Goal: Task Accomplishment & Management: Use online tool/utility

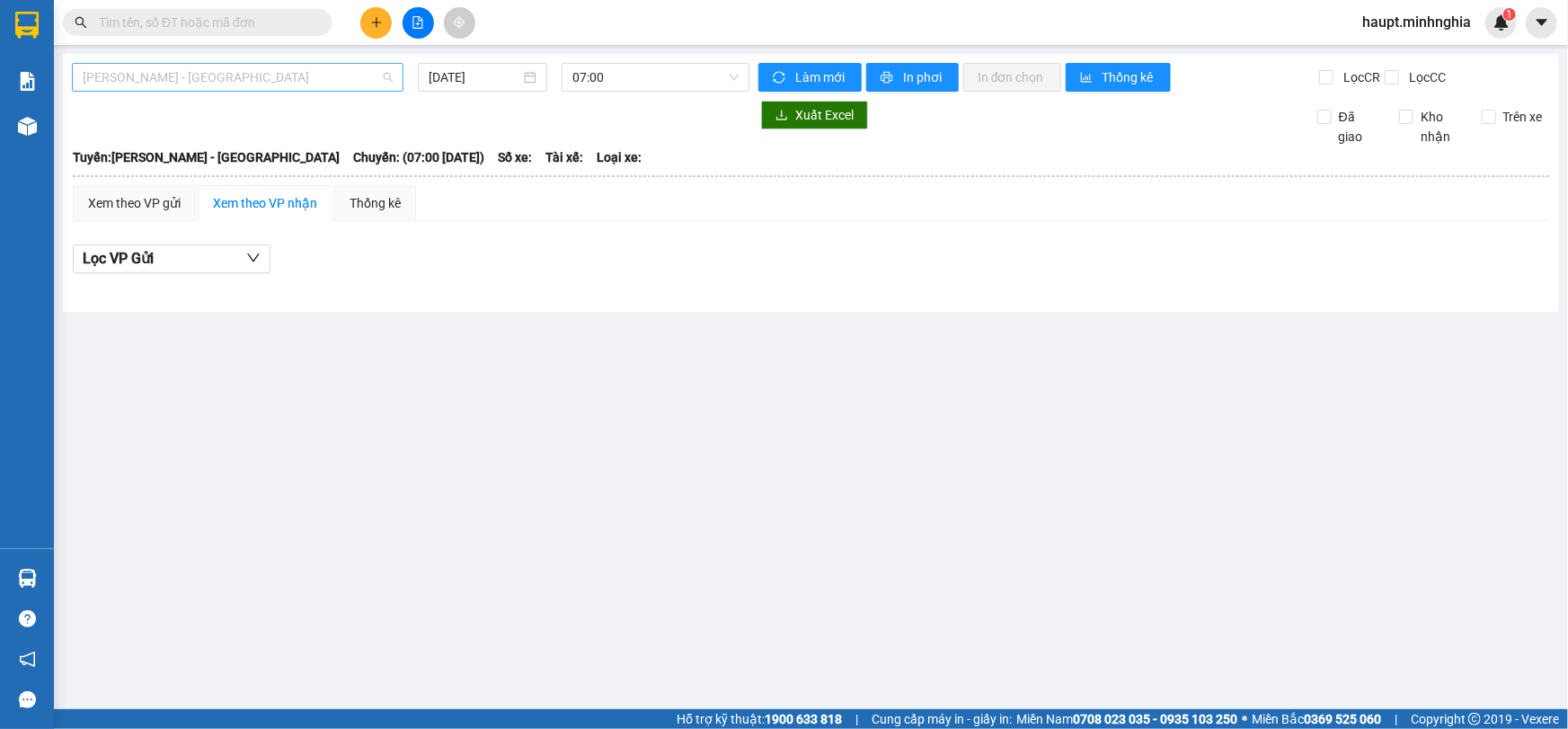
click at [297, 79] on span "[PERSON_NAME] - [GEOGRAPHIC_DATA]" at bounding box center [238, 77] width 310 height 27
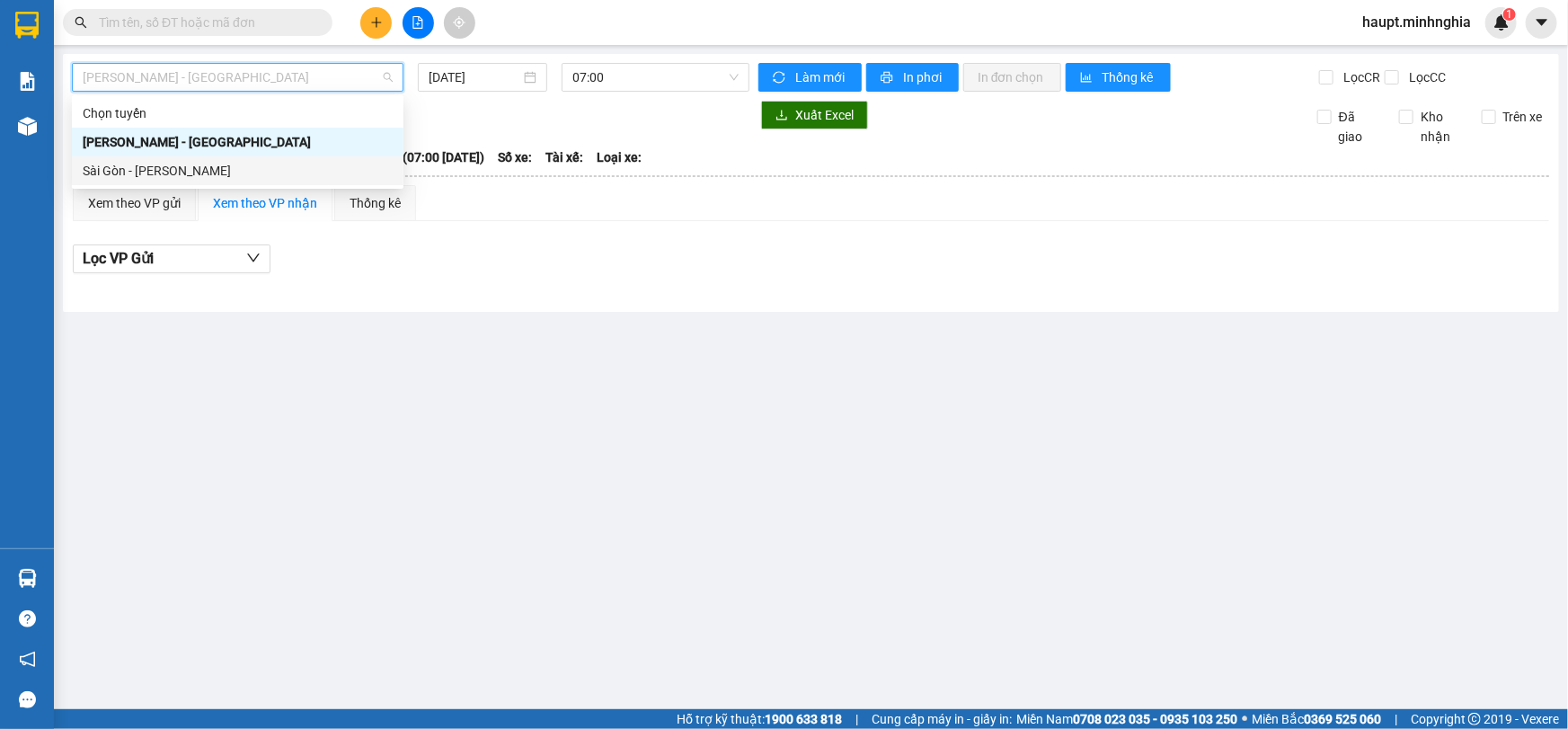
click at [286, 157] on div "Sài Gòn - [PERSON_NAME]" at bounding box center [238, 171] width 332 height 29
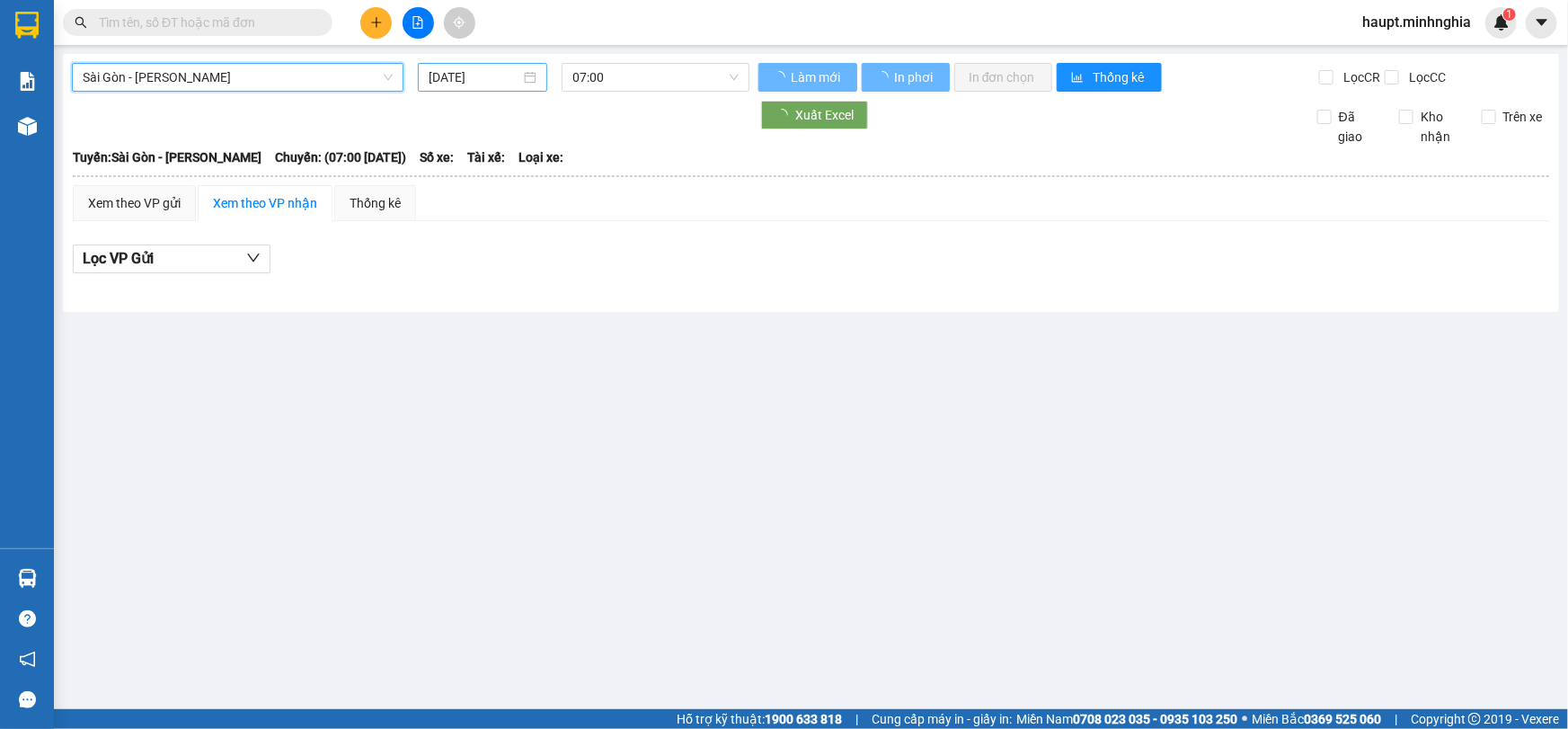
click at [476, 81] on input "[DATE]" at bounding box center [474, 77] width 92 height 20
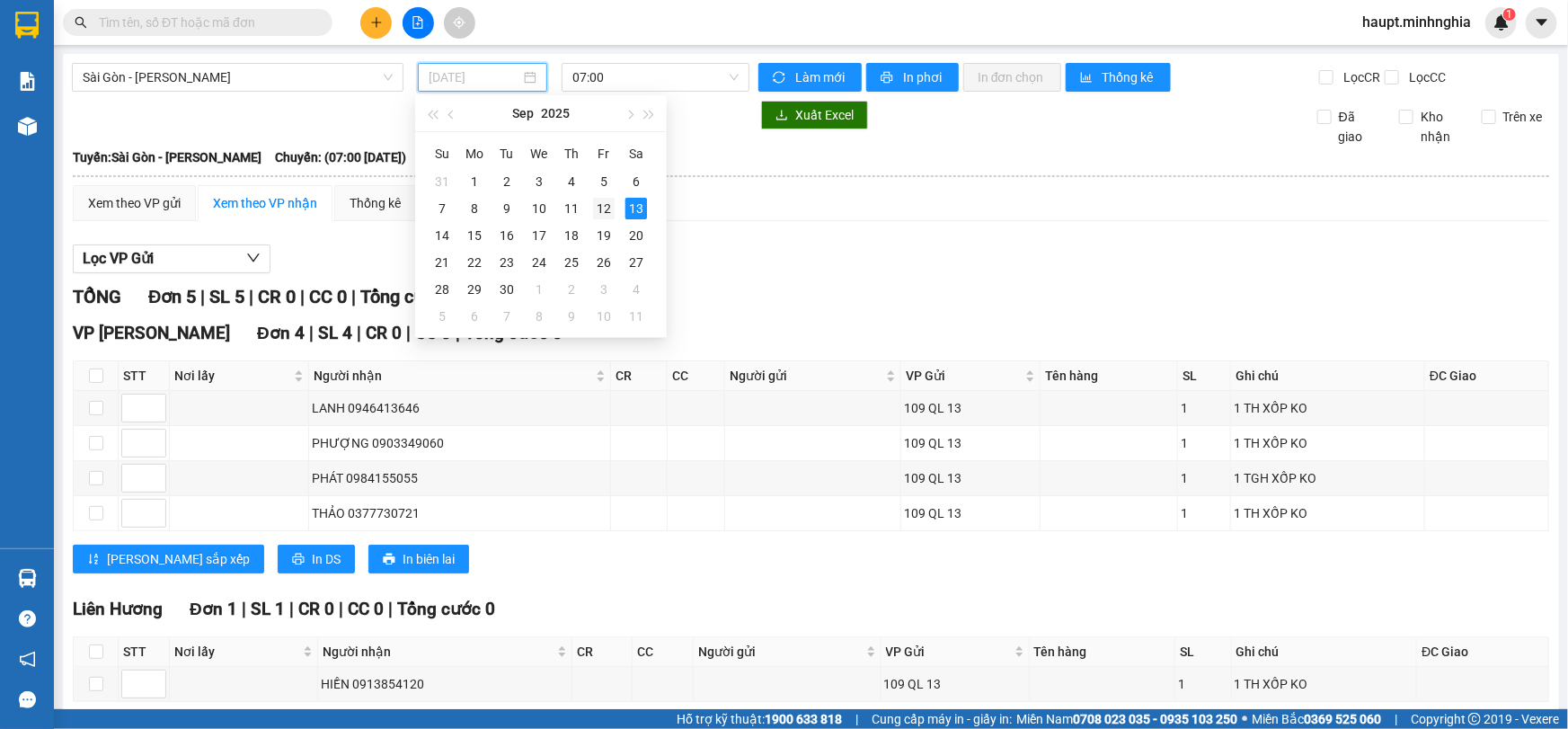
click at [595, 215] on div "12" at bounding box center [604, 209] width 22 height 22
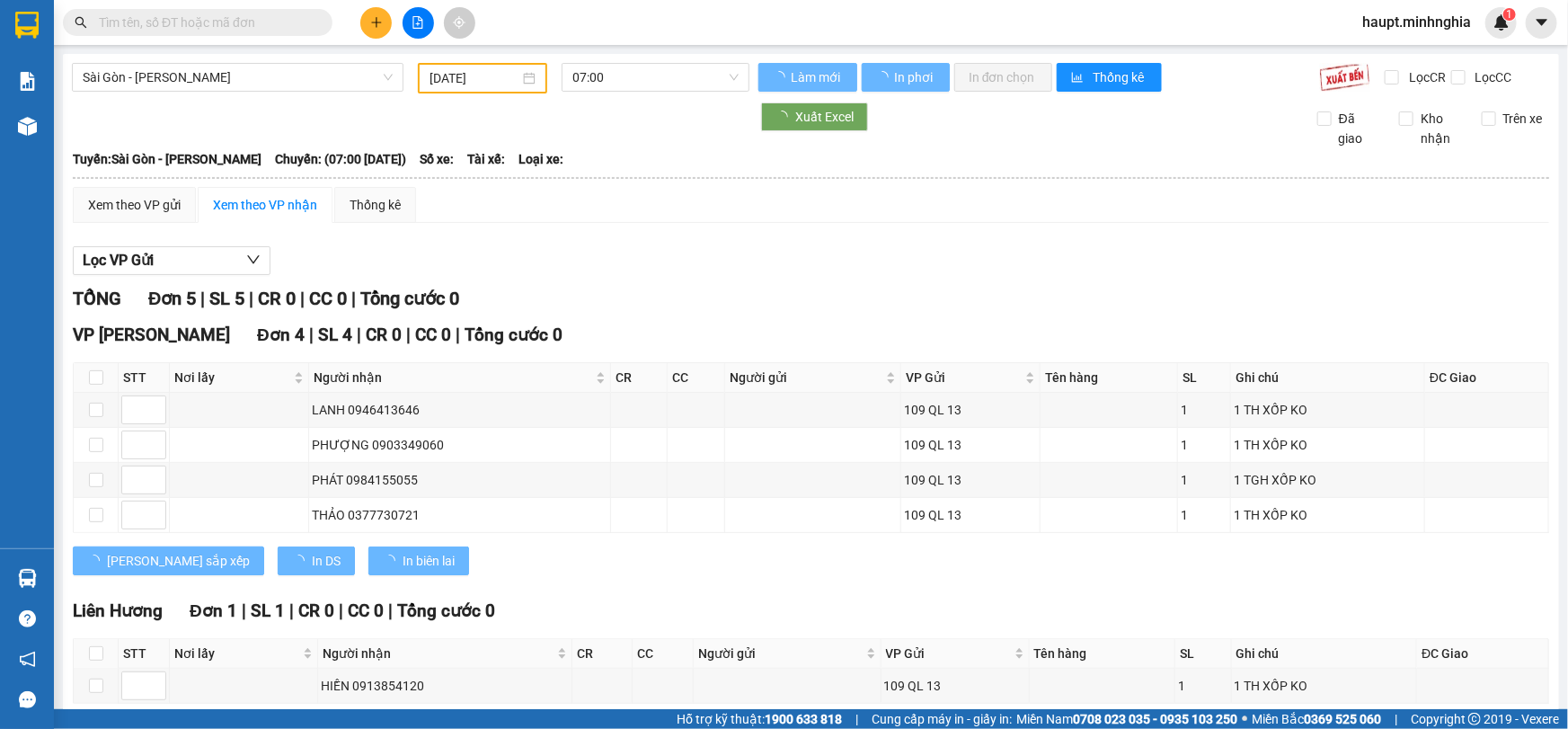
type input "[DATE]"
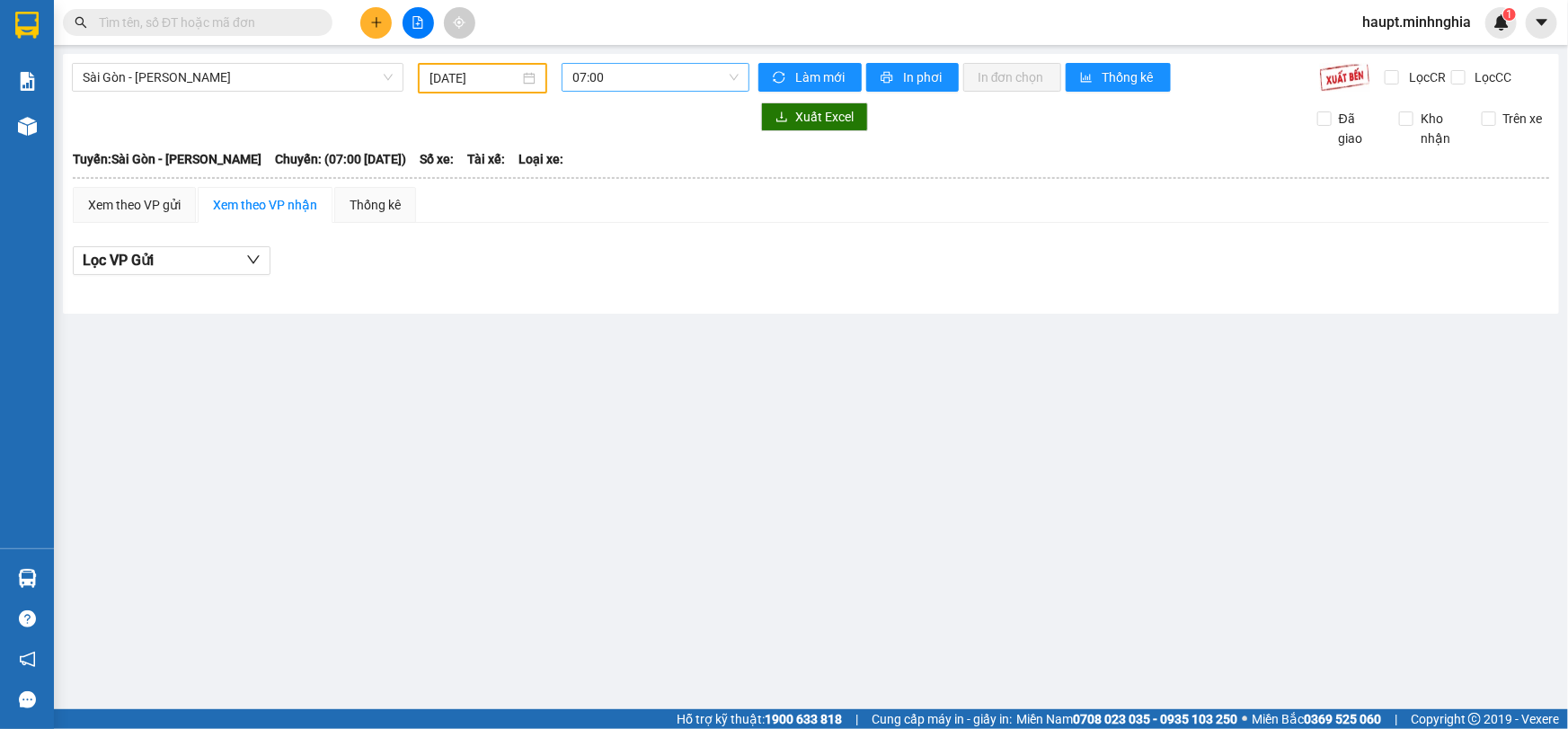
click at [663, 78] on span "07:00" at bounding box center [655, 77] width 166 height 27
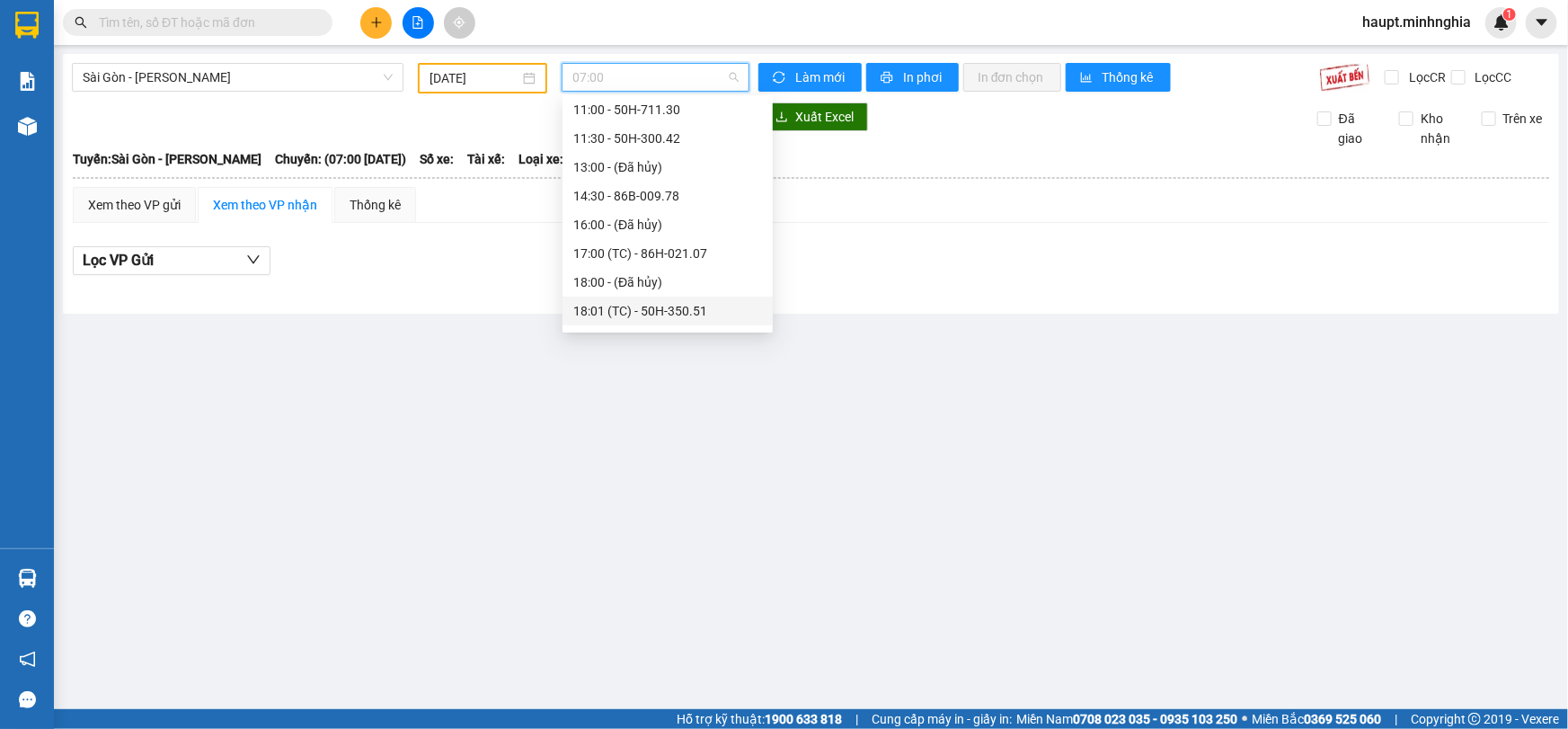
scroll to position [163, 0]
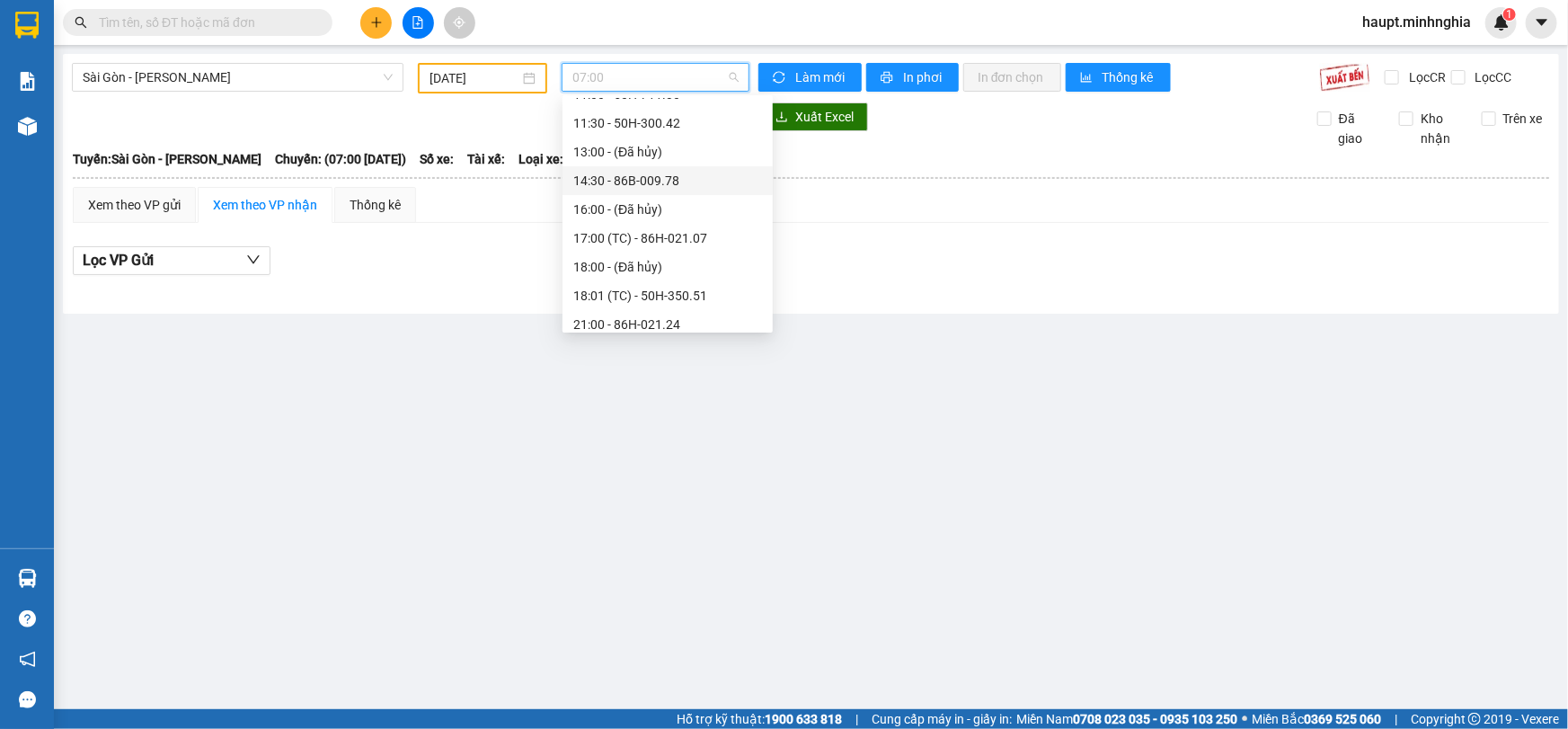
click at [707, 175] on div "14:30 - 86B-009.78" at bounding box center [667, 181] width 189 height 20
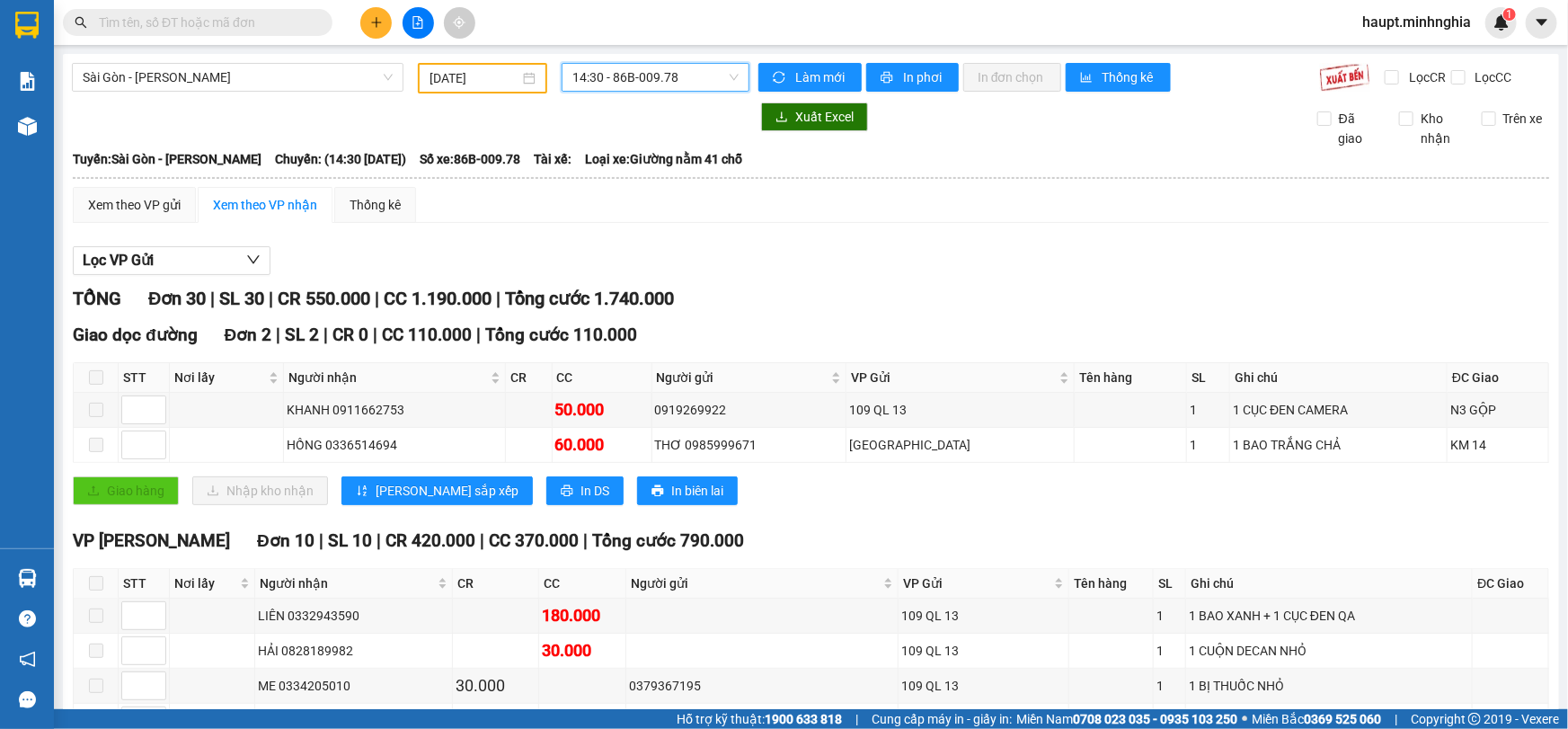
click at [692, 72] on span "14:30 - 86B-009.78" at bounding box center [655, 77] width 166 height 27
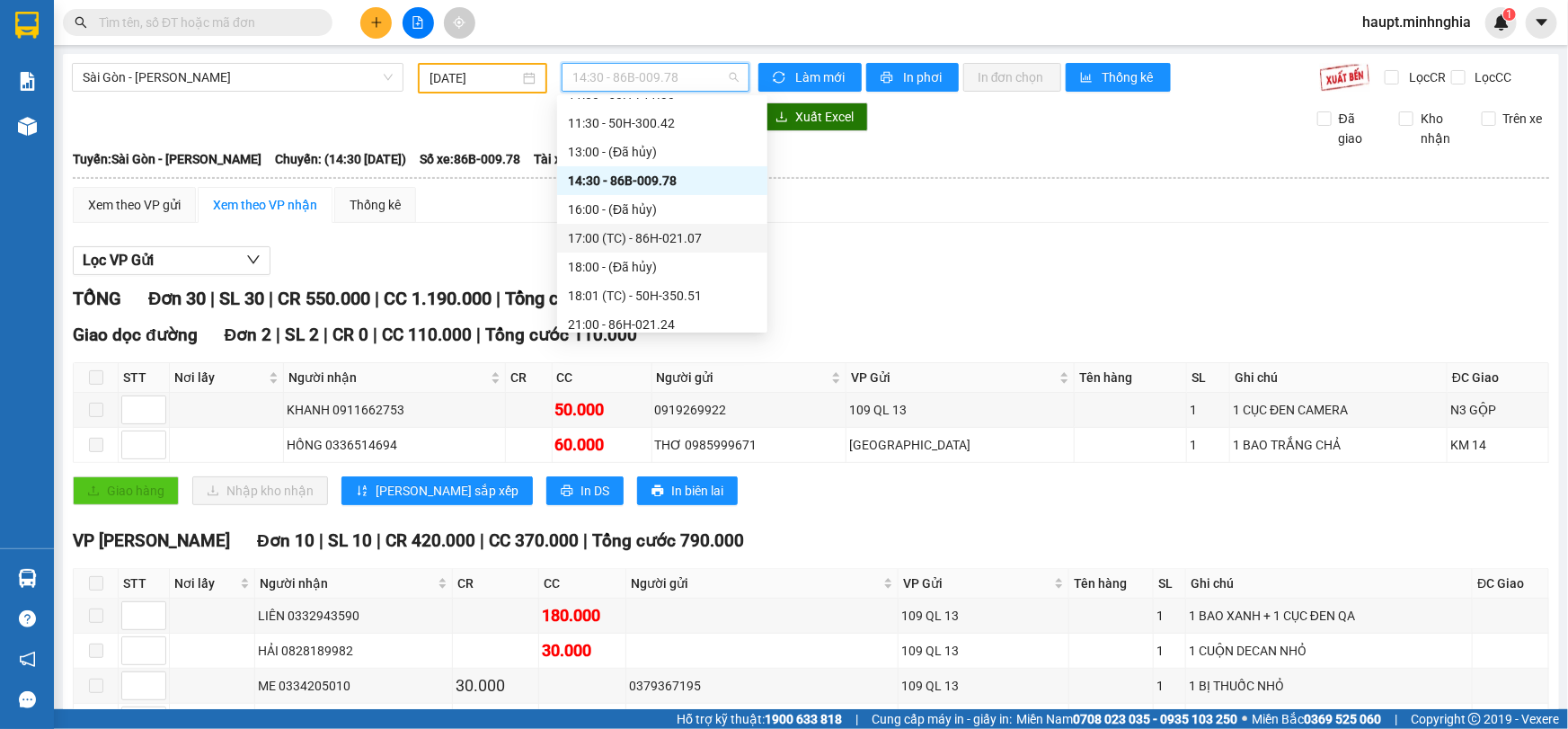
click at [702, 236] on div "17:00 (TC) - 86H-021.07" at bounding box center [662, 239] width 189 height 20
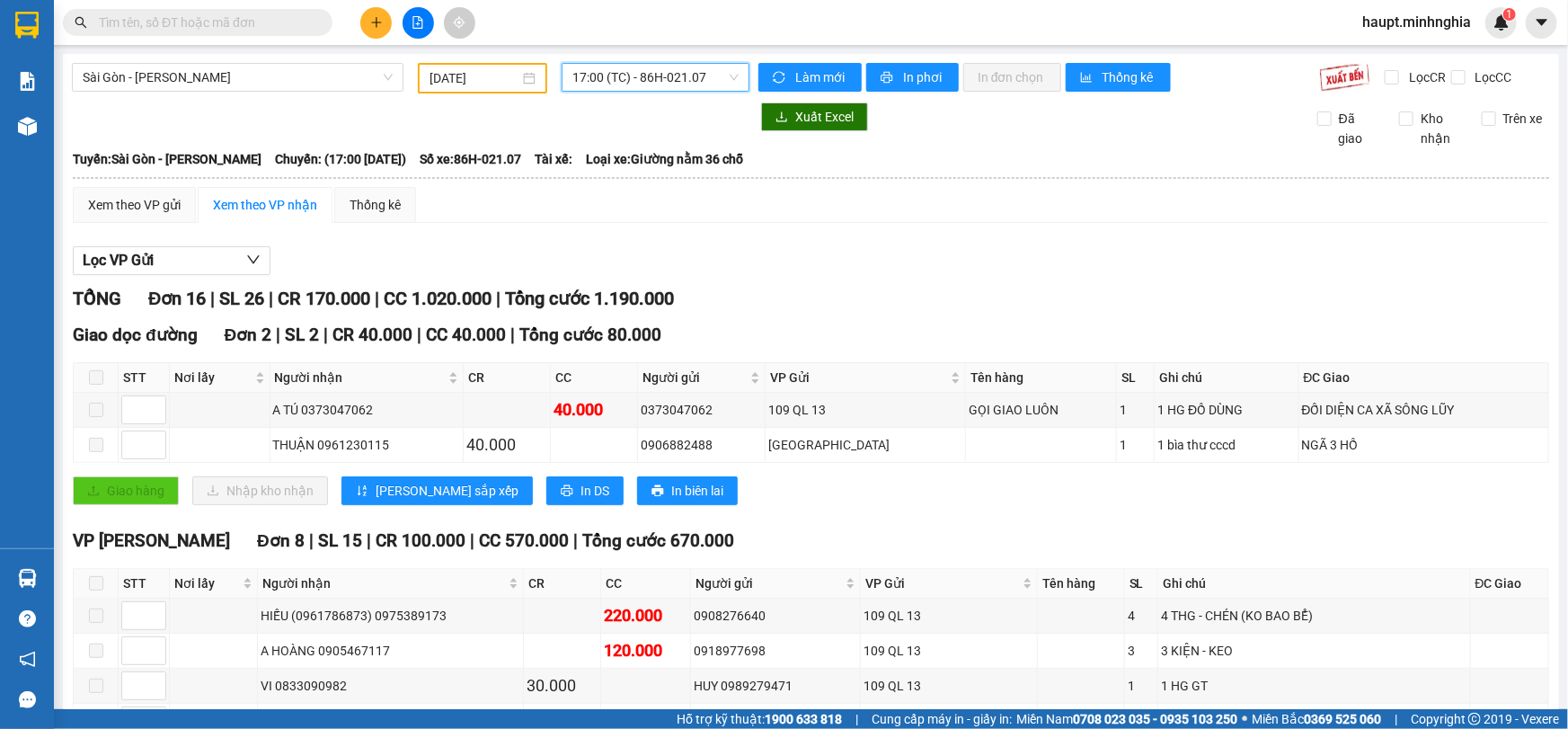
click at [701, 72] on span "17:00 (TC) - 86H-021.07" at bounding box center [655, 77] width 166 height 27
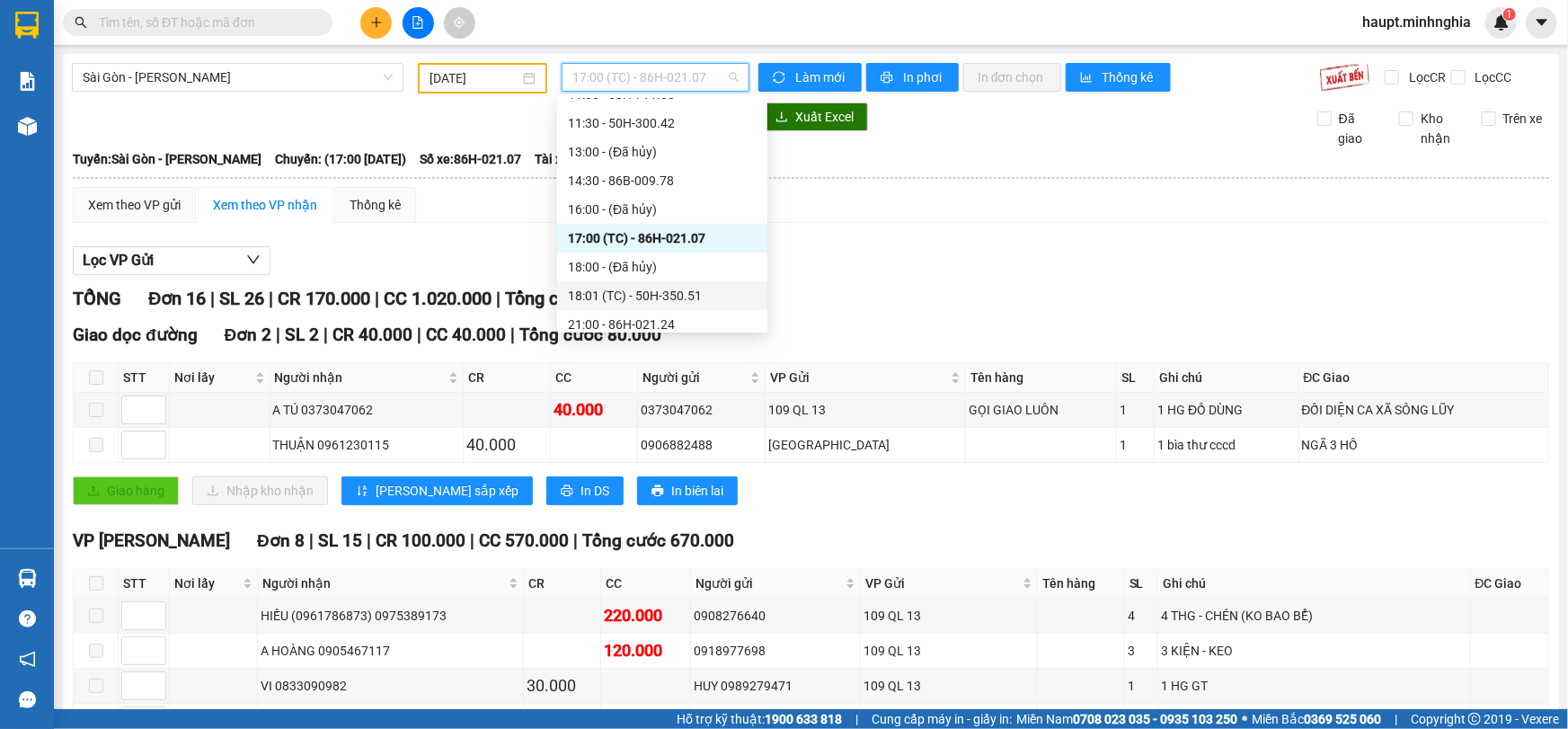
click at [719, 287] on div "18:01 (TC) - 50H-350.51" at bounding box center [662, 296] width 189 height 20
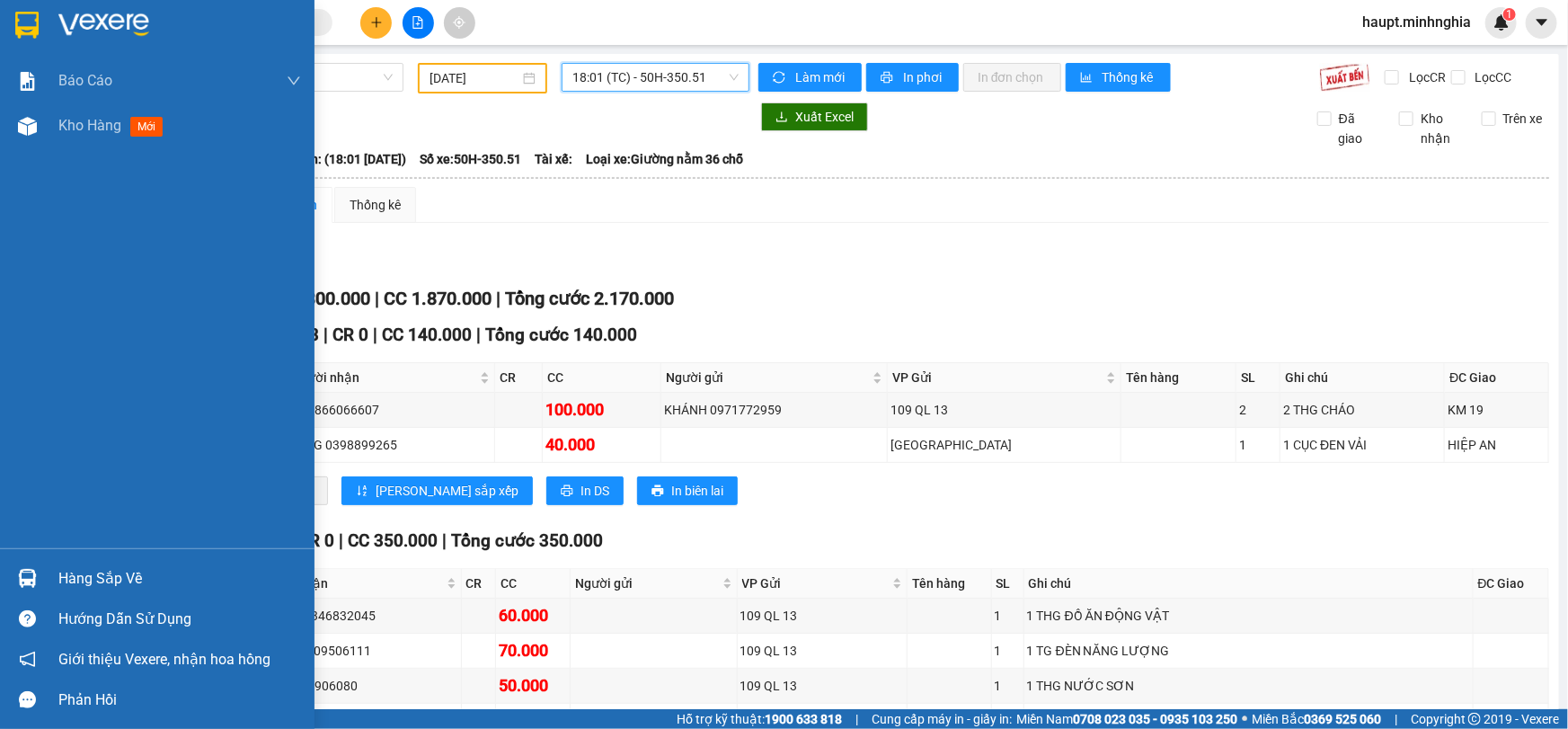
click at [25, 22] on img at bounding box center [26, 25] width 23 height 27
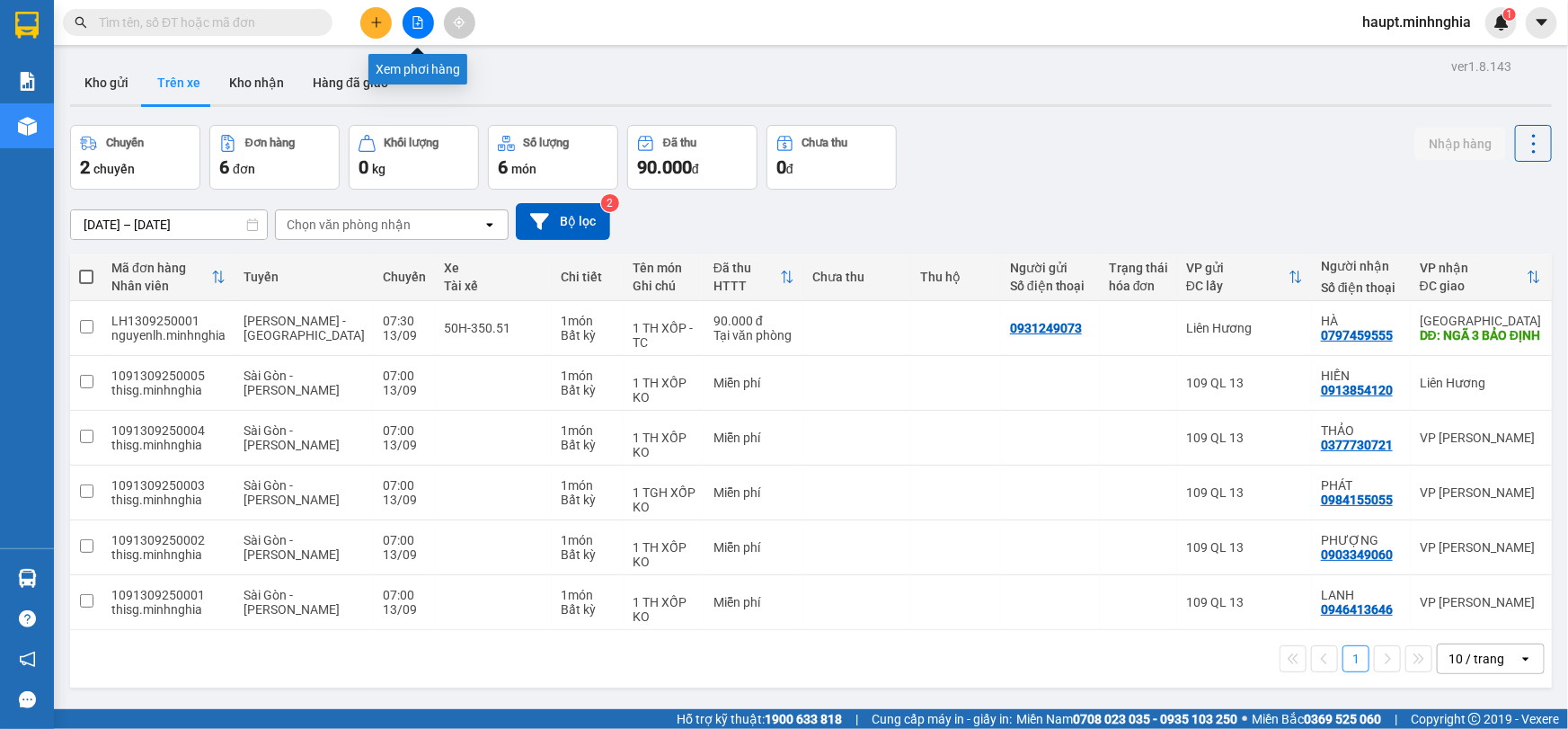
click at [418, 18] on icon "file-add" at bounding box center [418, 22] width 10 height 13
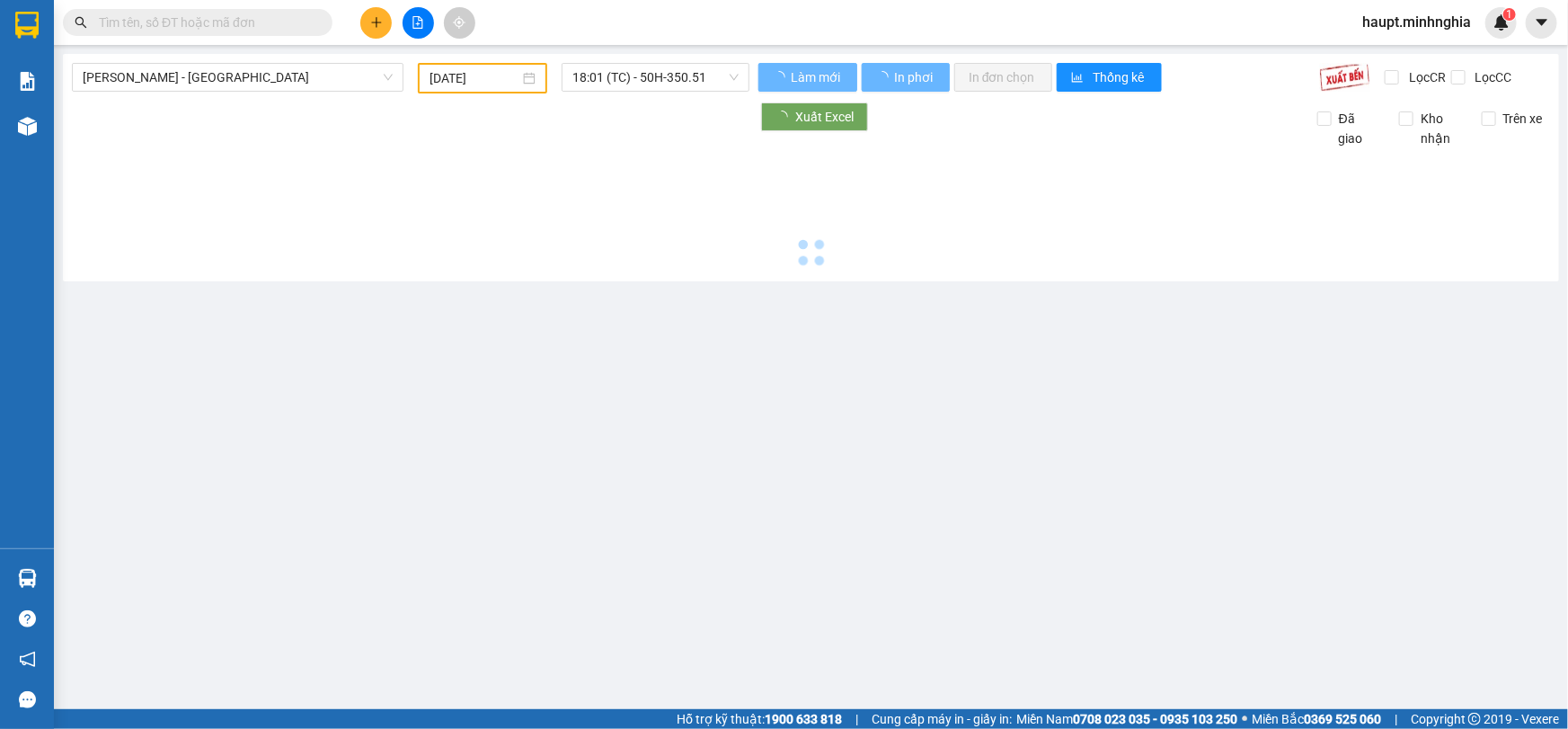
type input "[DATE]"
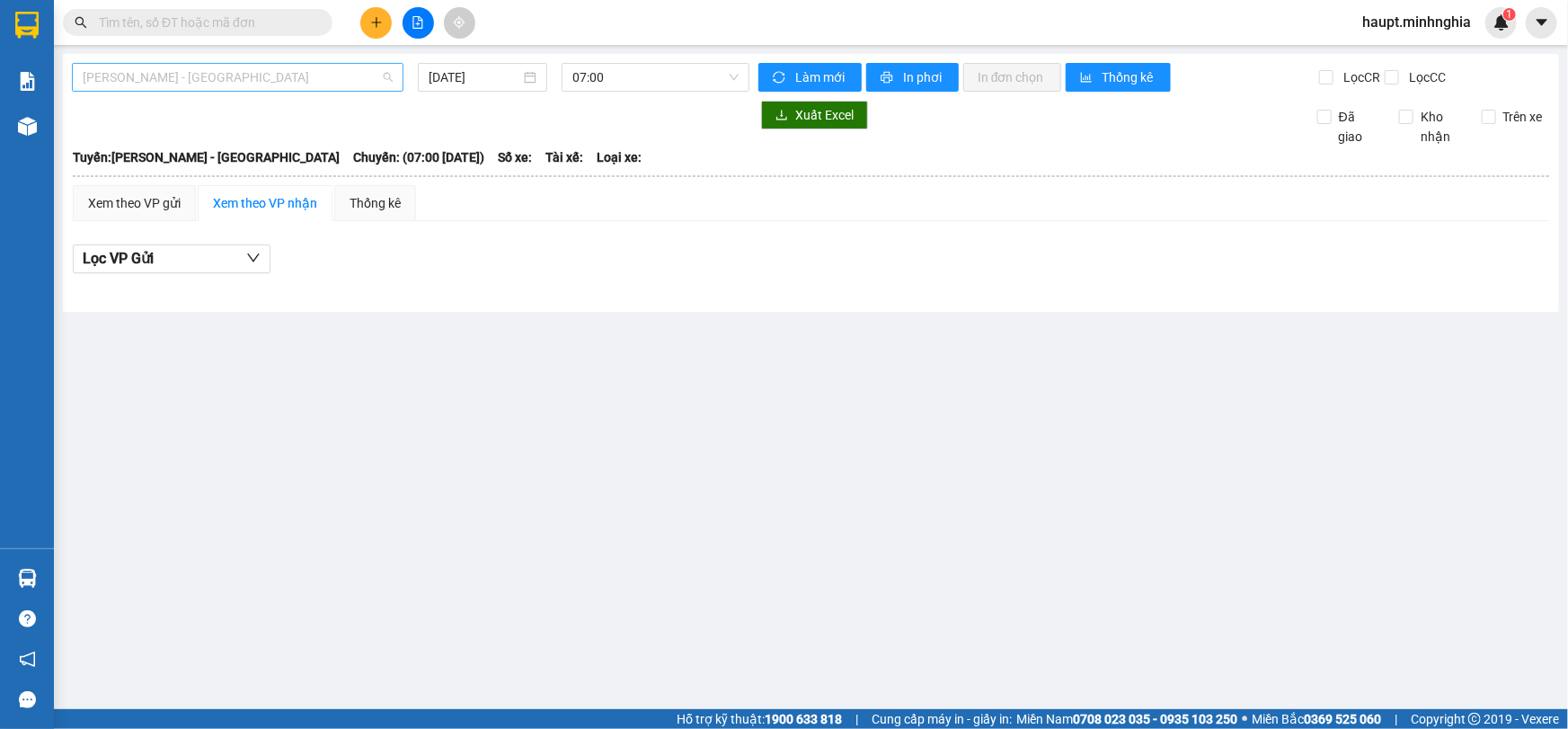
click at [272, 74] on span "[PERSON_NAME] - [GEOGRAPHIC_DATA]" at bounding box center [238, 77] width 310 height 27
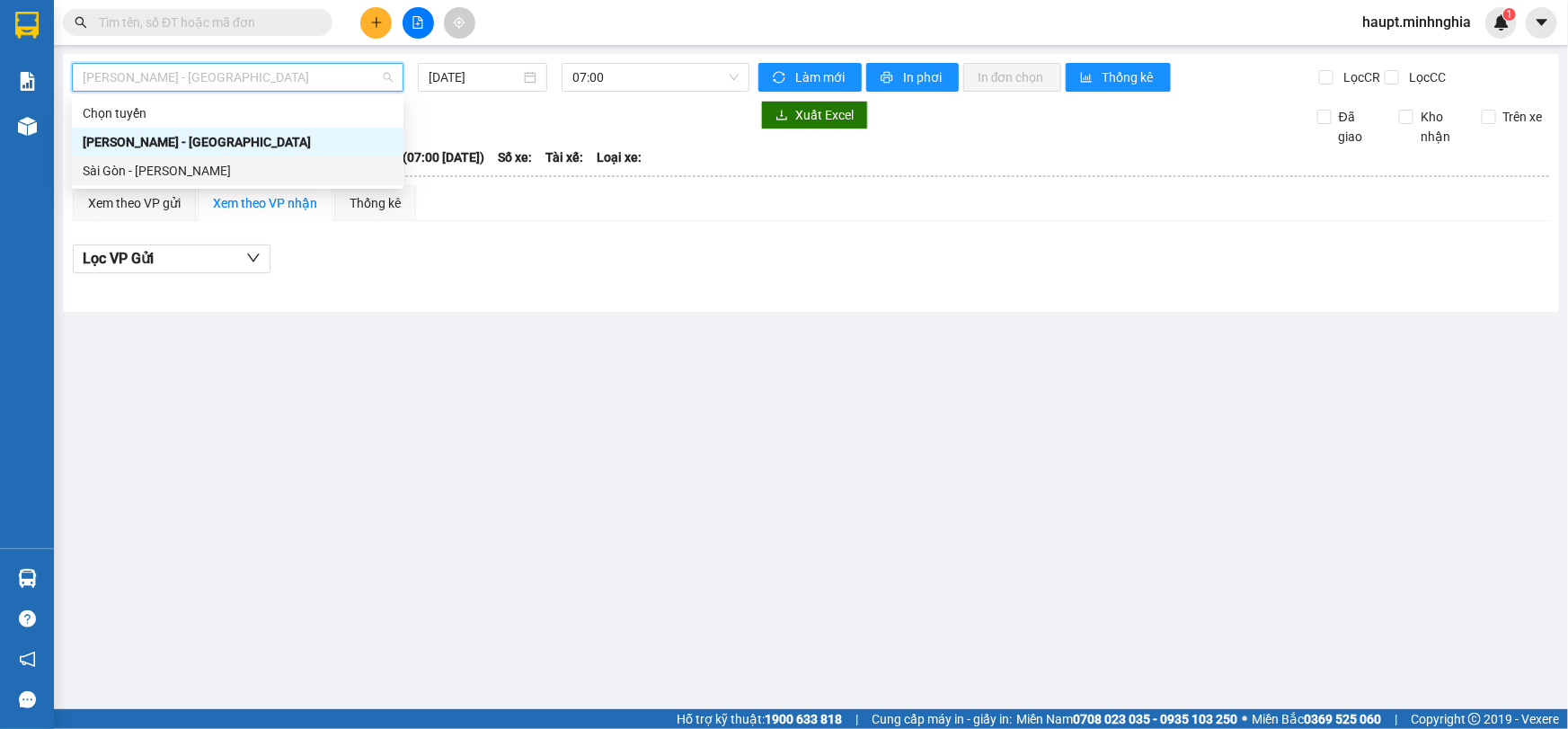
click at [256, 164] on div "Sài Gòn - [PERSON_NAME]" at bounding box center [238, 171] width 310 height 20
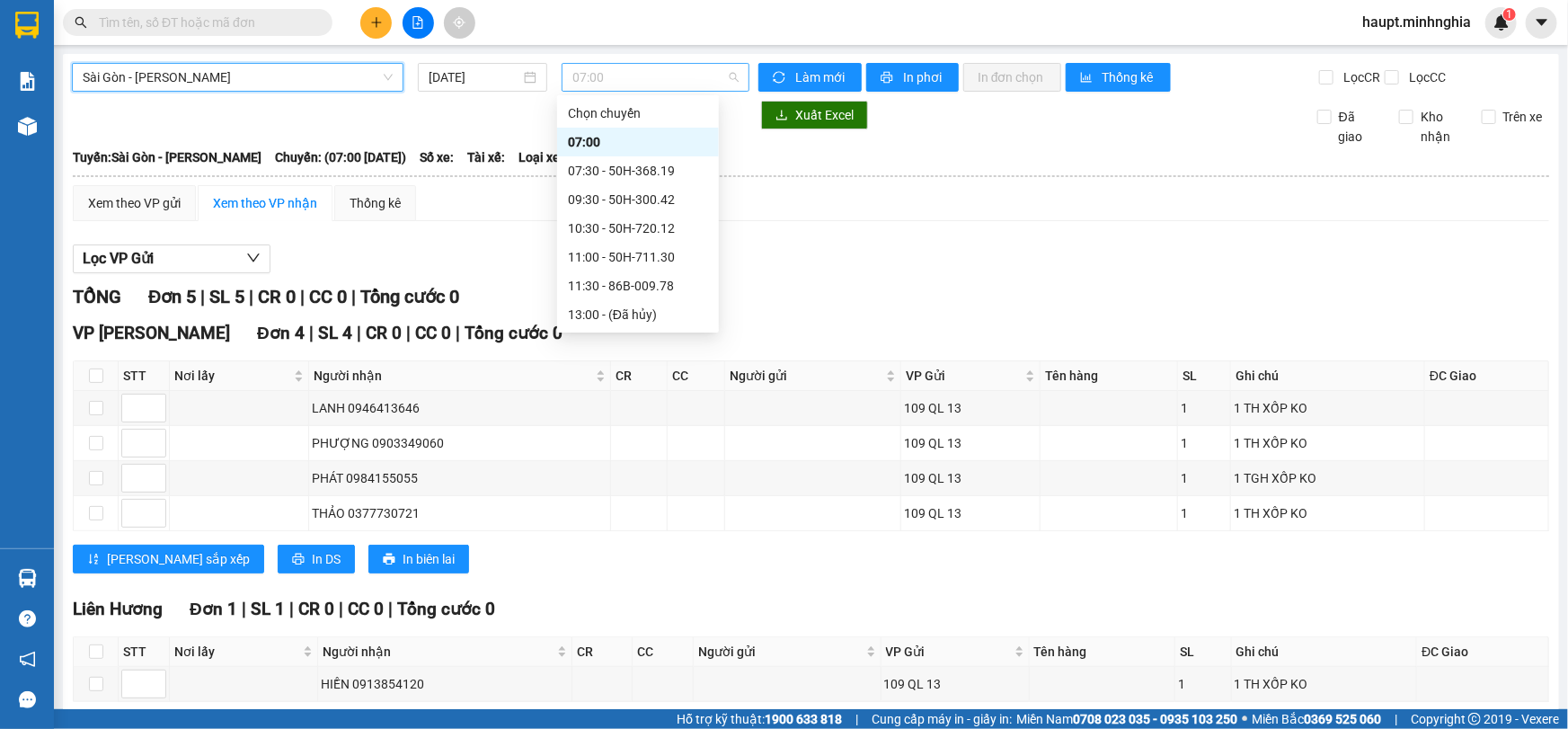
click at [720, 78] on span "07:00" at bounding box center [655, 77] width 166 height 27
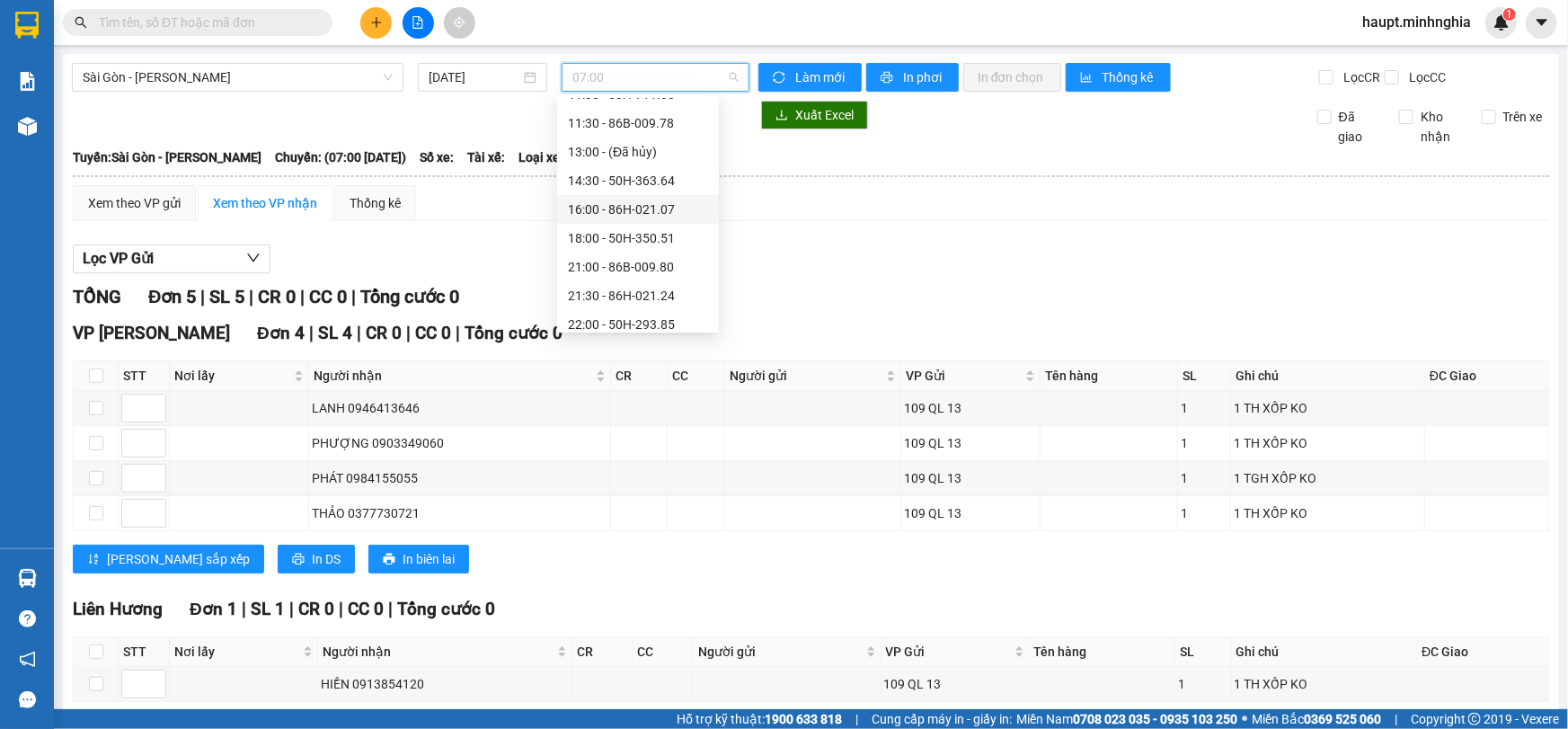
scroll to position [81, 0]
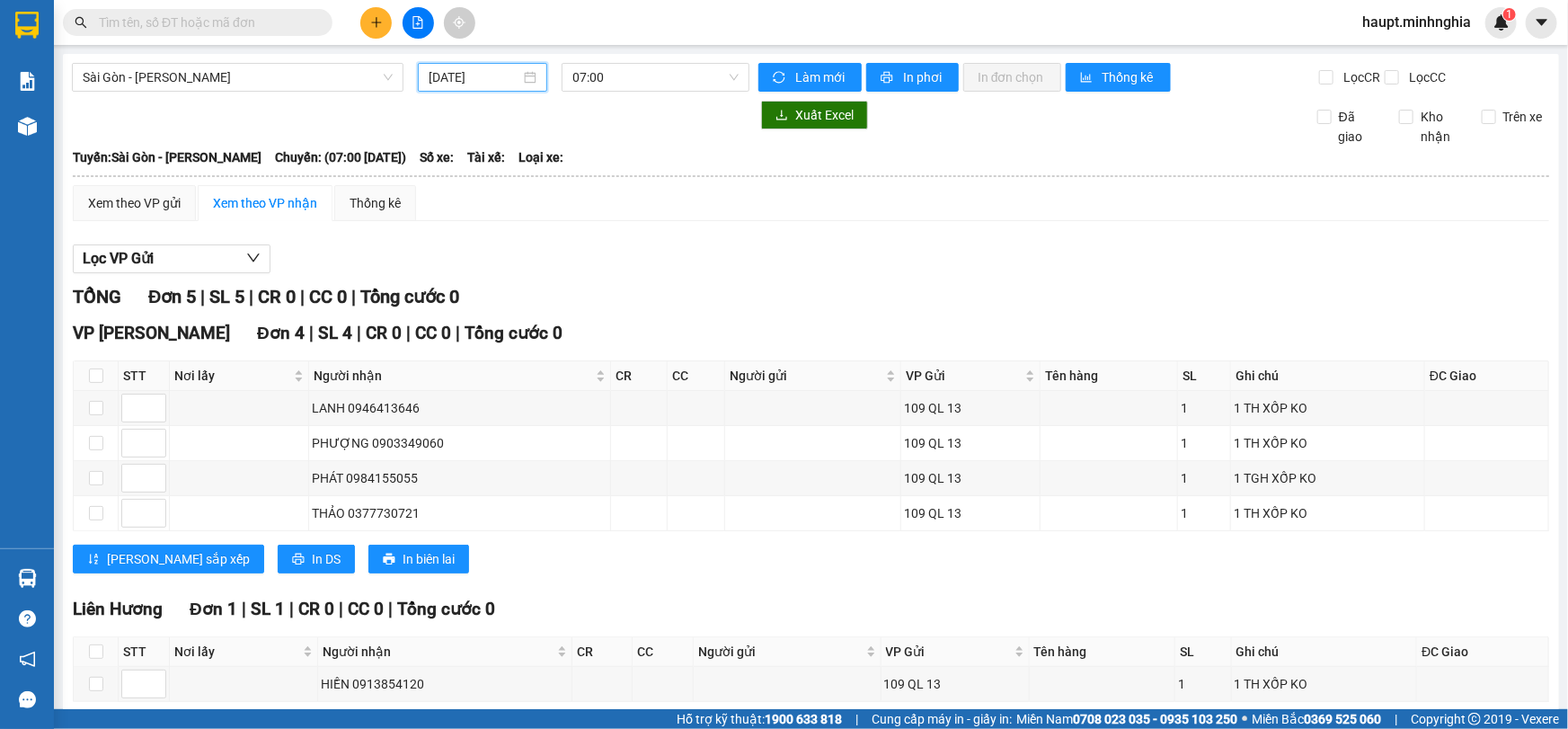
click at [481, 71] on input "[DATE]" at bounding box center [474, 77] width 92 height 20
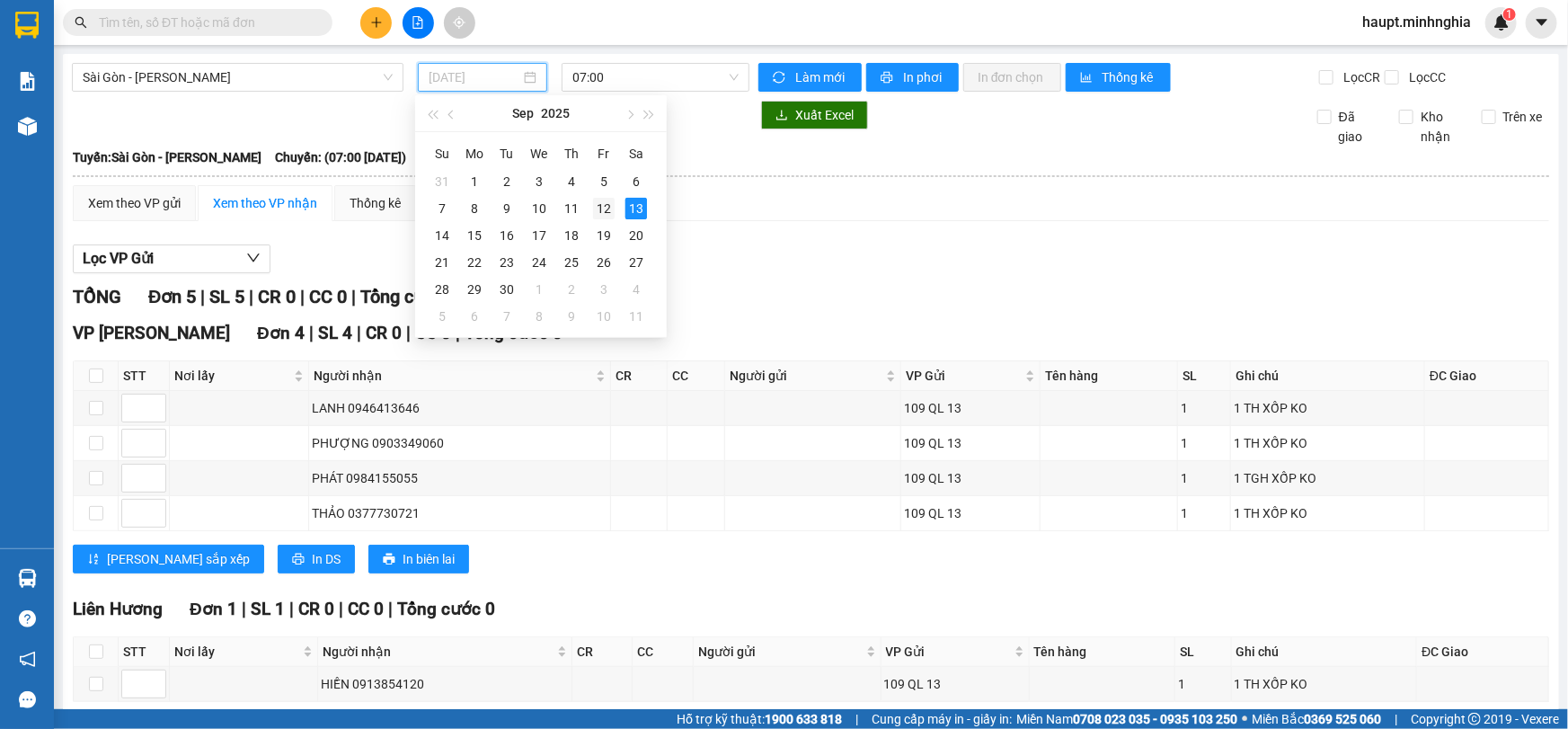
click at [604, 202] on div "12" at bounding box center [604, 209] width 22 height 22
type input "[DATE]"
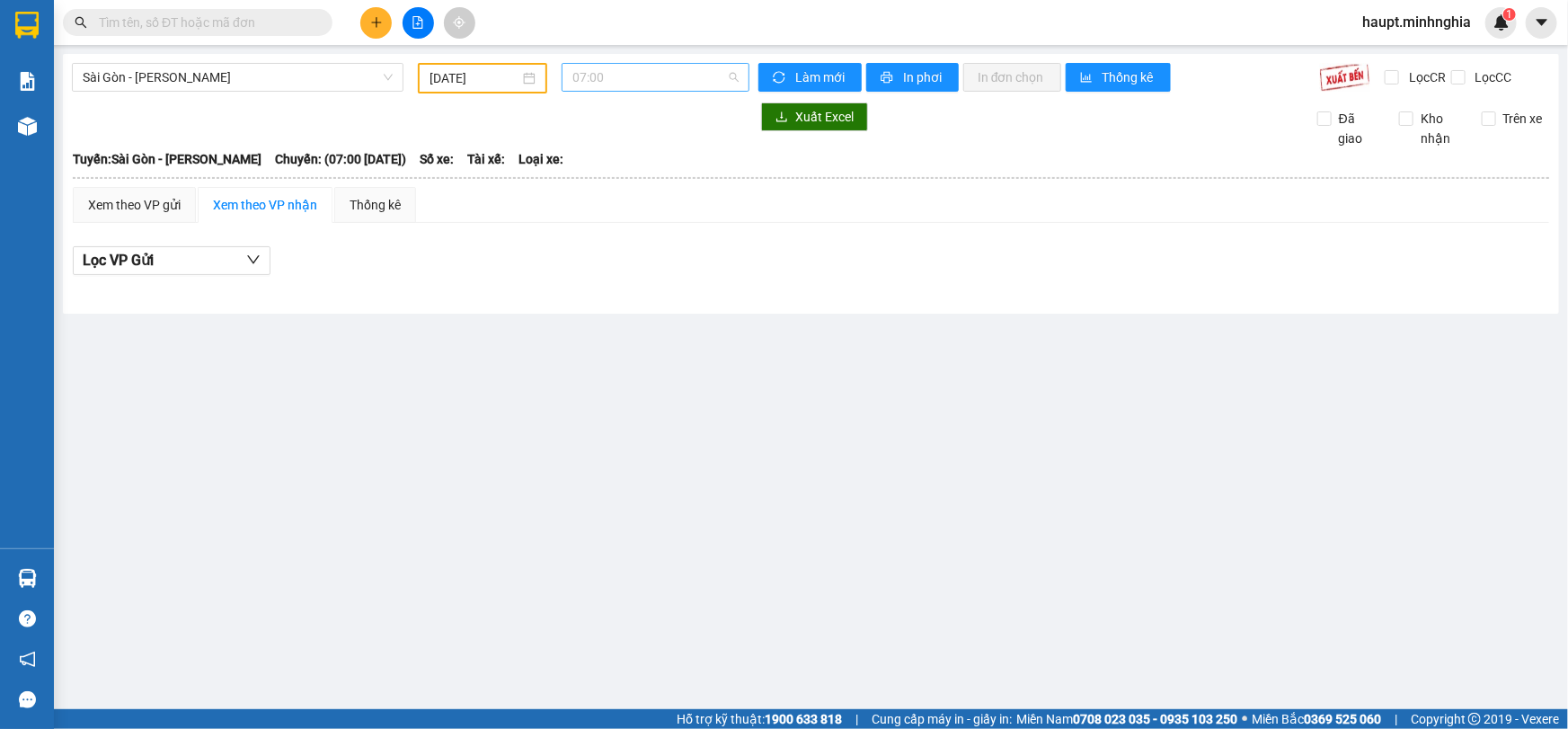
click at [678, 84] on span "07:00" at bounding box center [655, 77] width 166 height 27
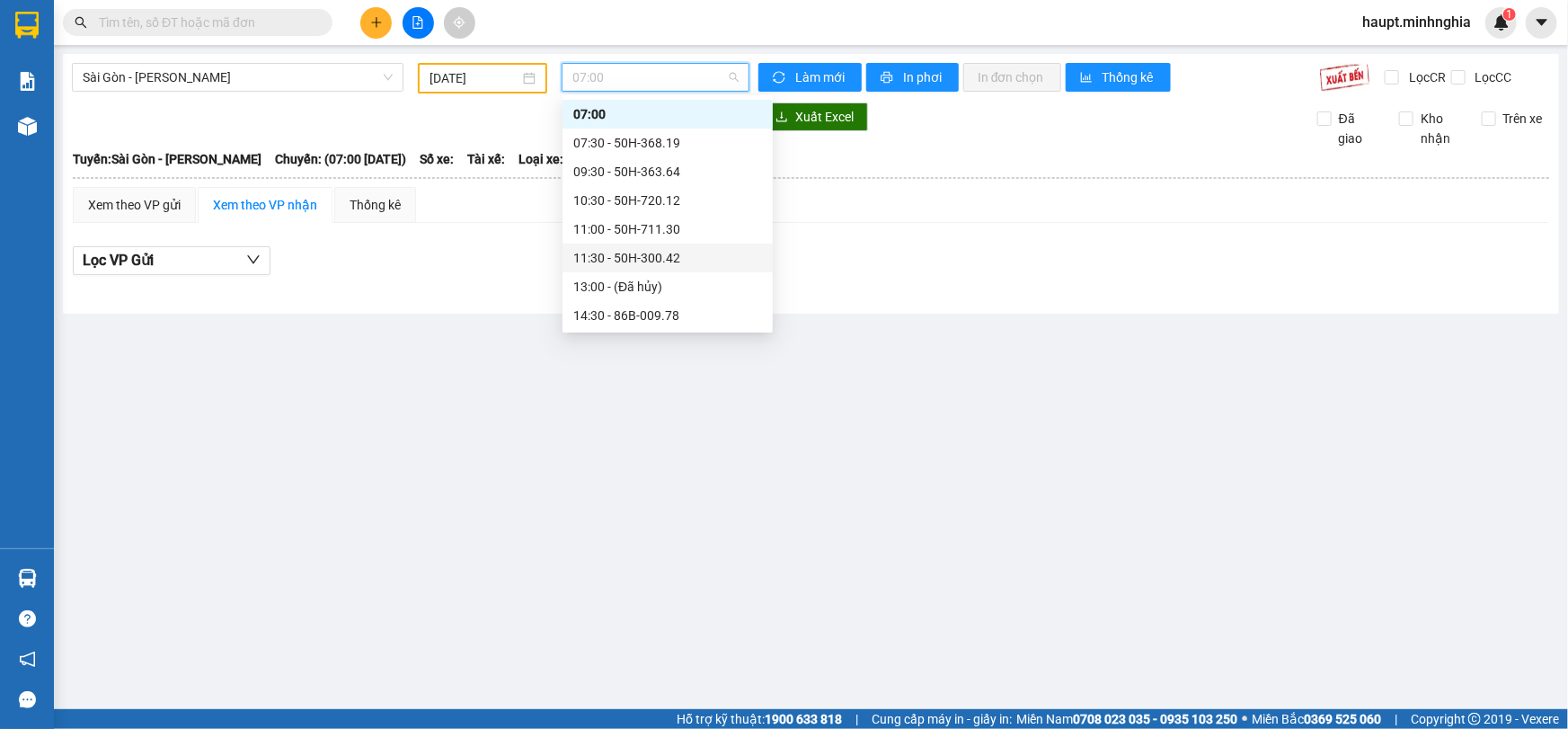
scroll to position [110, 0]
click at [719, 238] on div "14:30 - 86B-009.78" at bounding box center [667, 234] width 189 height 20
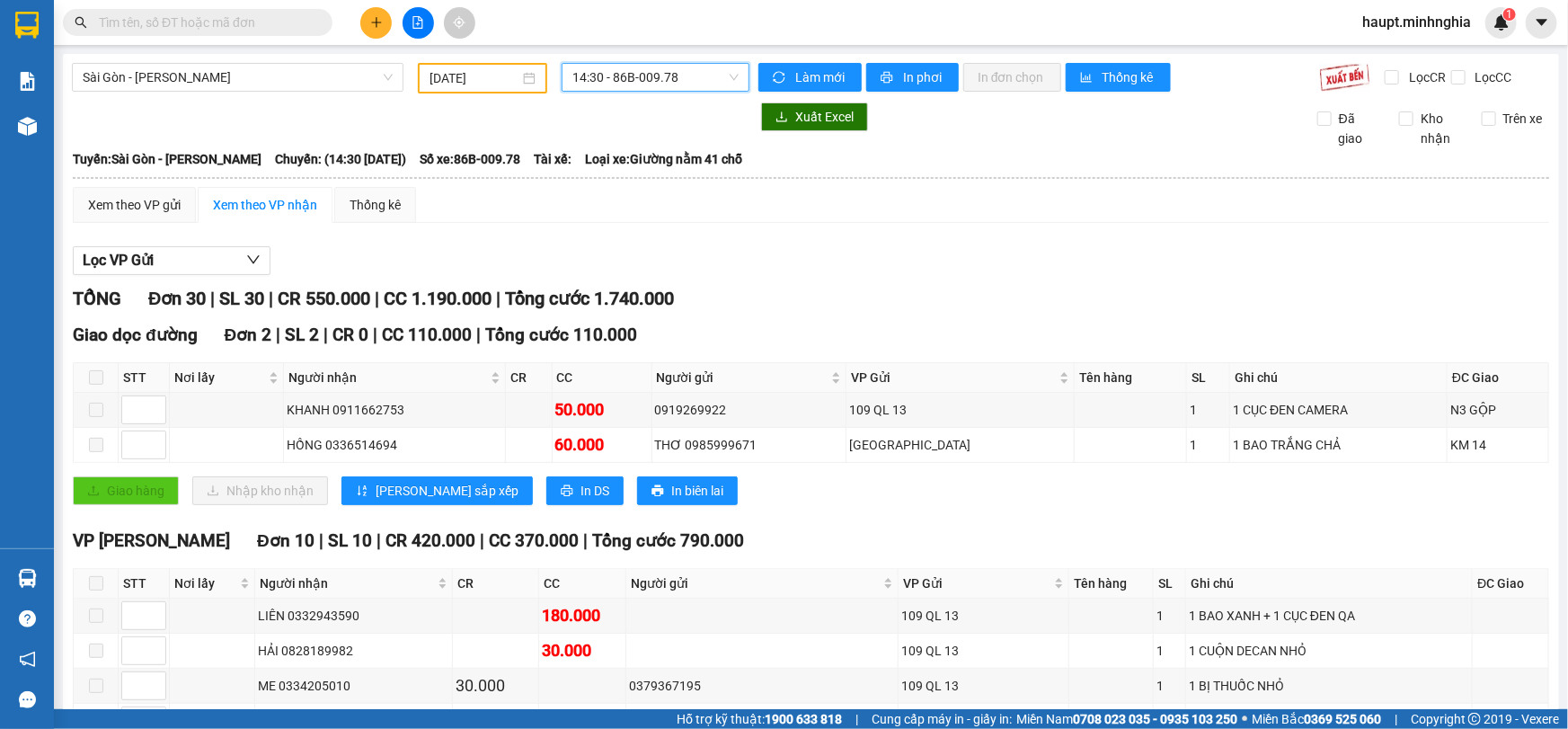
click at [668, 81] on span "14:30 - 86B-009.78" at bounding box center [655, 77] width 166 height 27
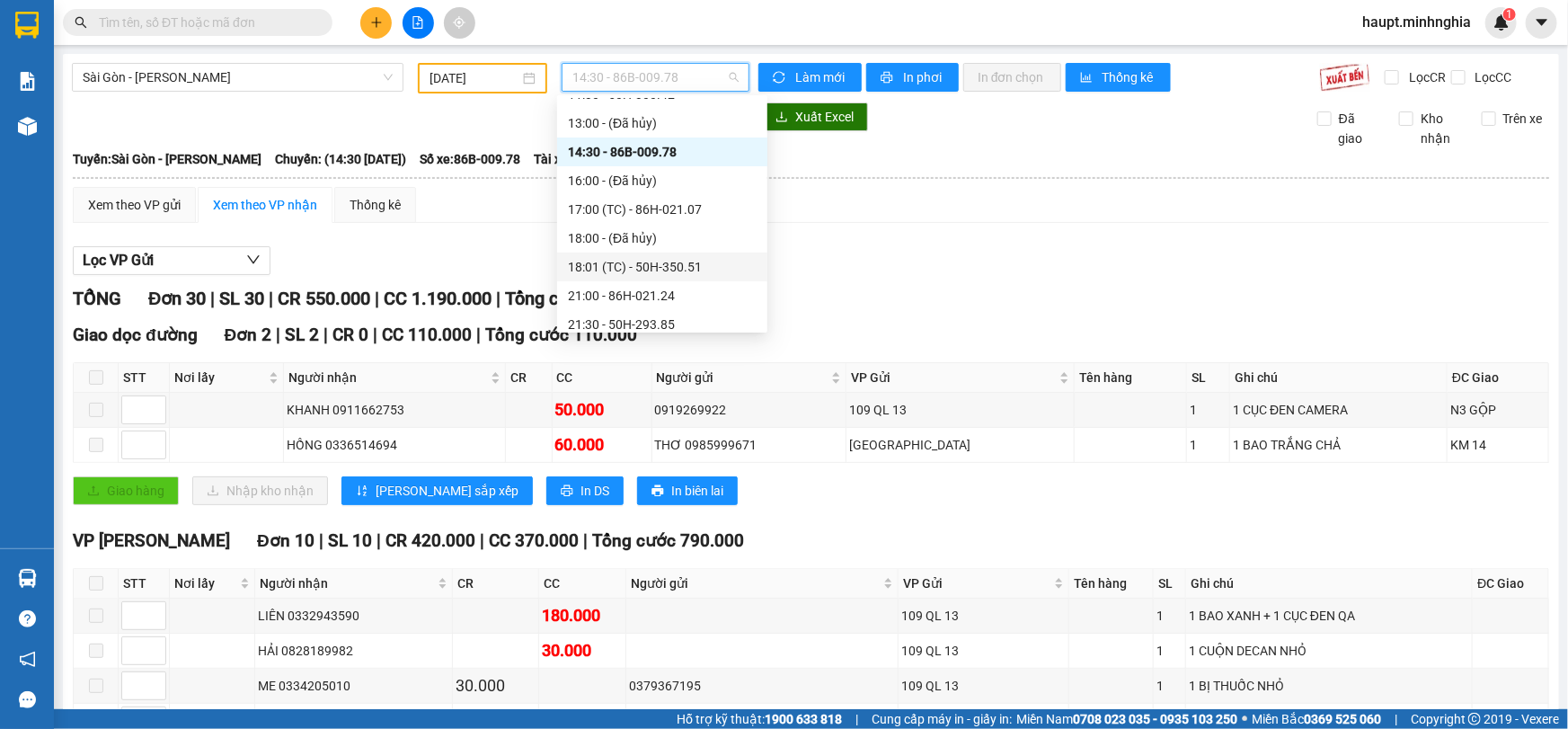
scroll to position [258, 0]
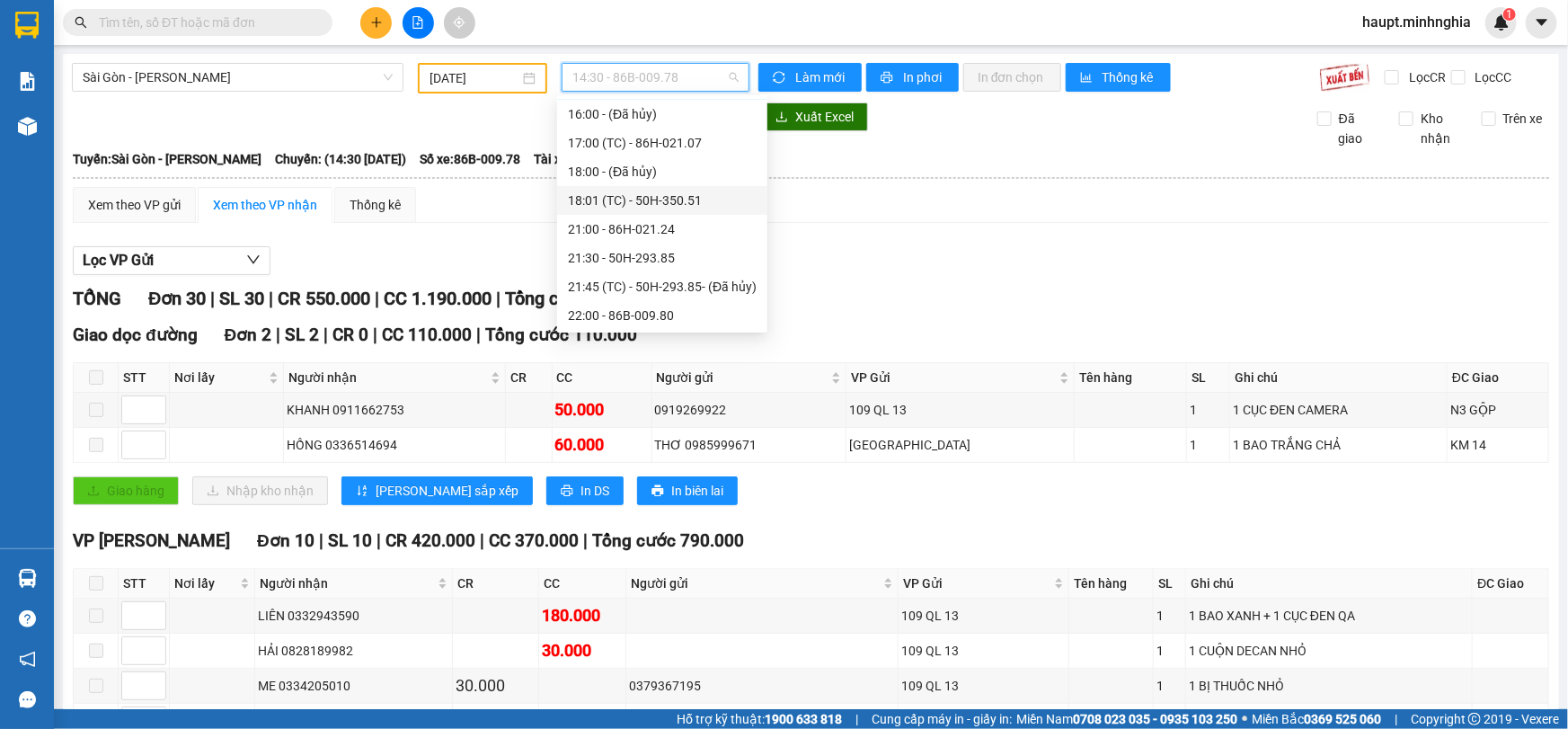
click at [724, 200] on div "18:01 (TC) - 50H-350.51" at bounding box center [662, 201] width 189 height 20
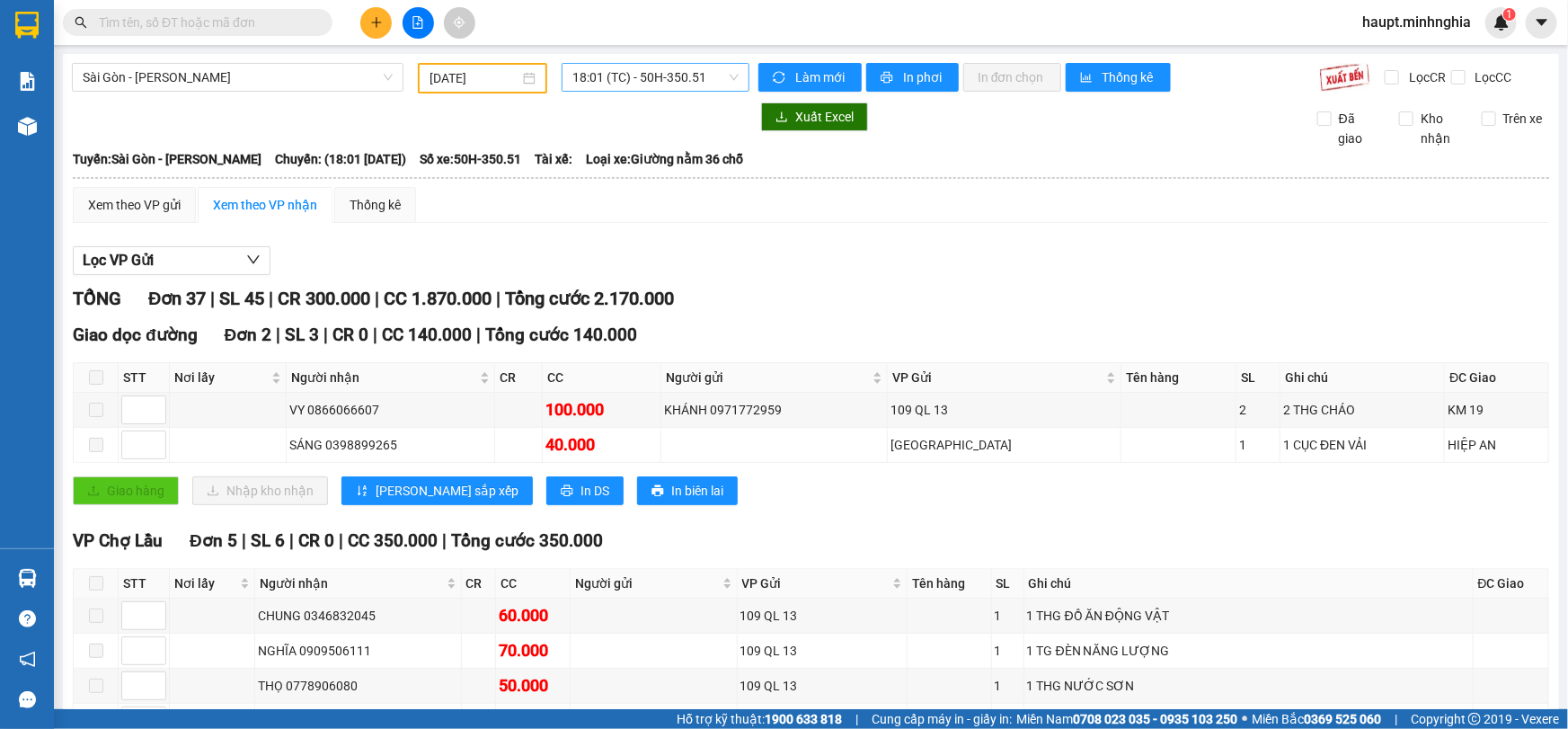
click at [704, 75] on span "18:01 (TC) - 50H-350.51" at bounding box center [655, 77] width 166 height 27
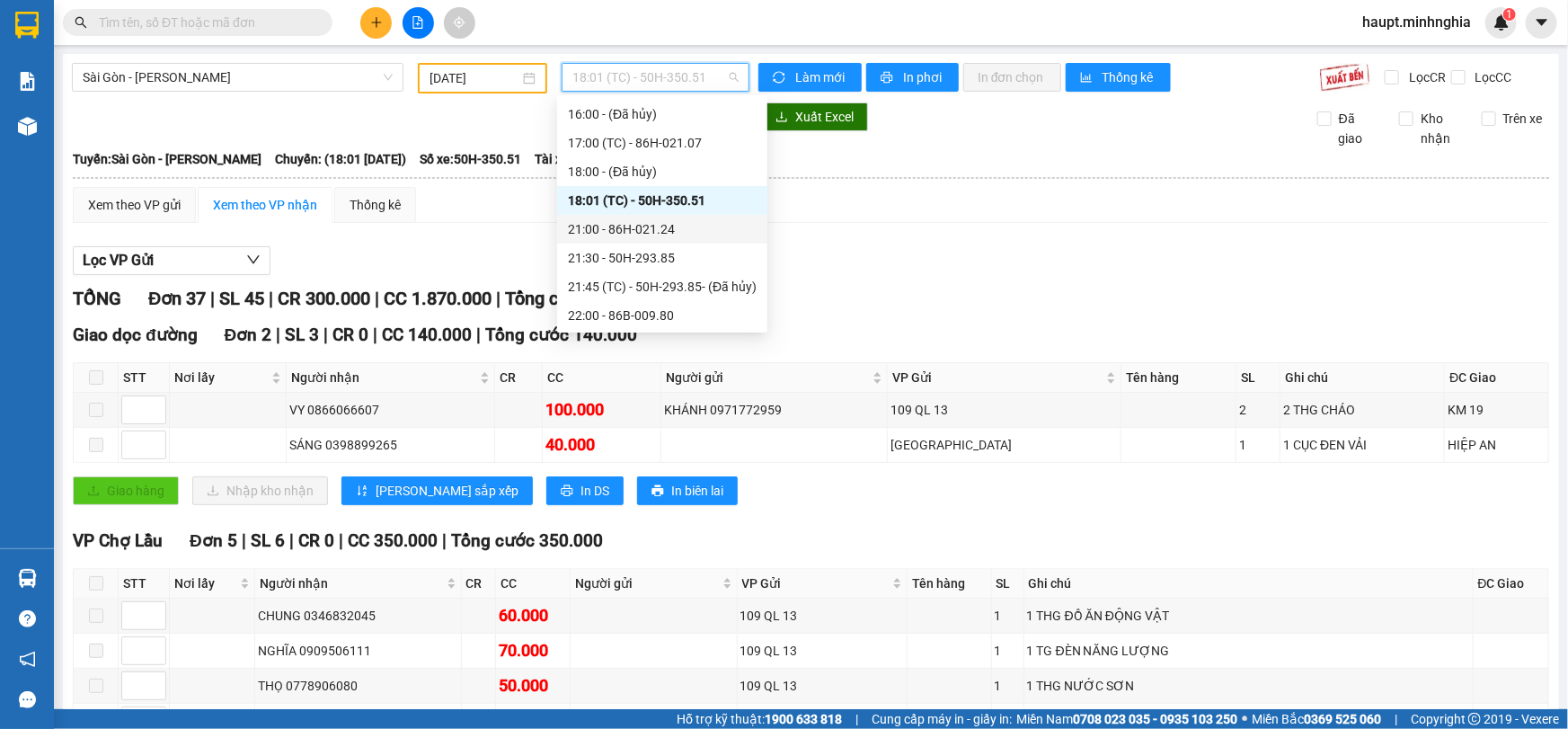
click at [722, 223] on div "21:00 - 86H-021.24" at bounding box center [662, 230] width 189 height 20
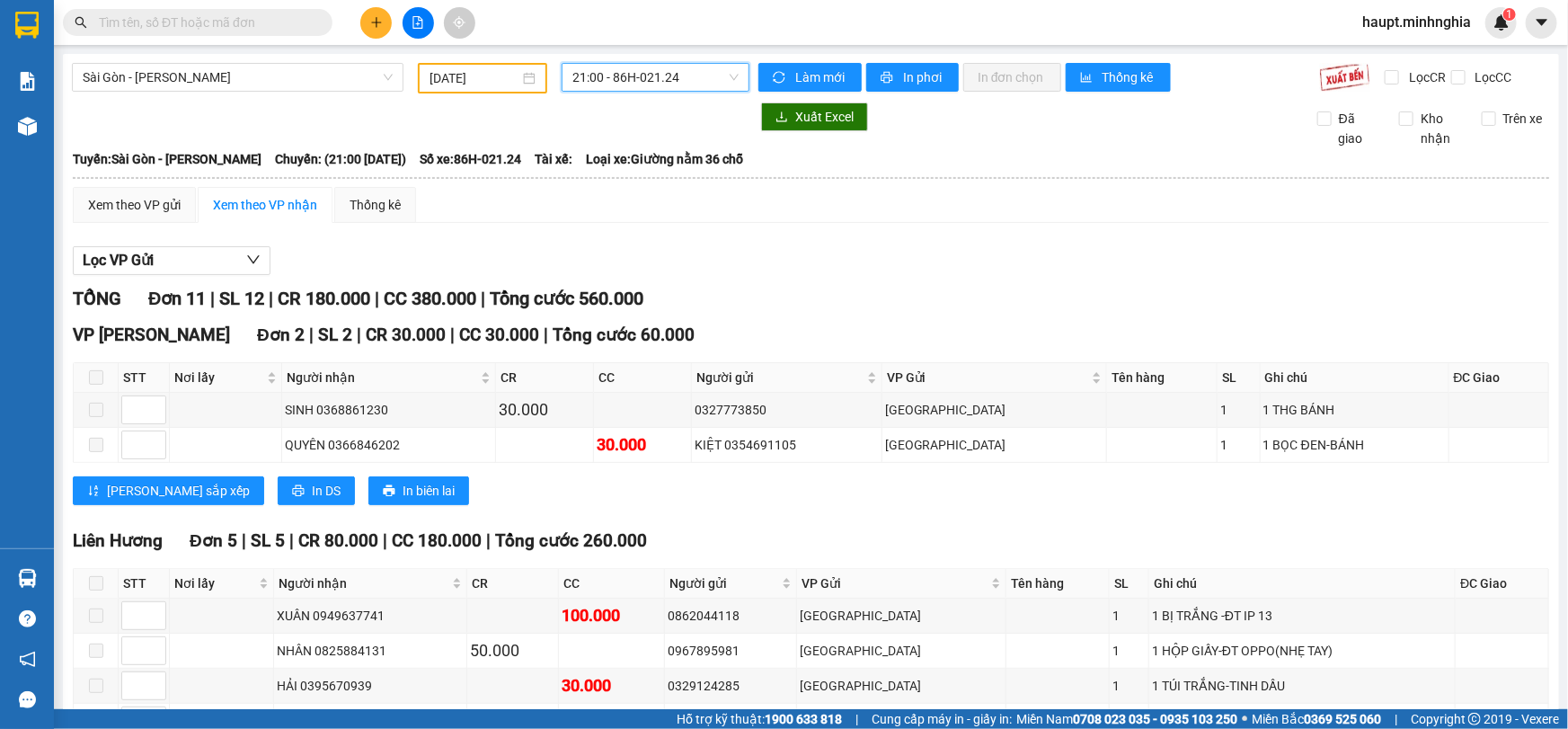
click at [681, 78] on span "21:00 - 86H-021.24" at bounding box center [655, 77] width 166 height 27
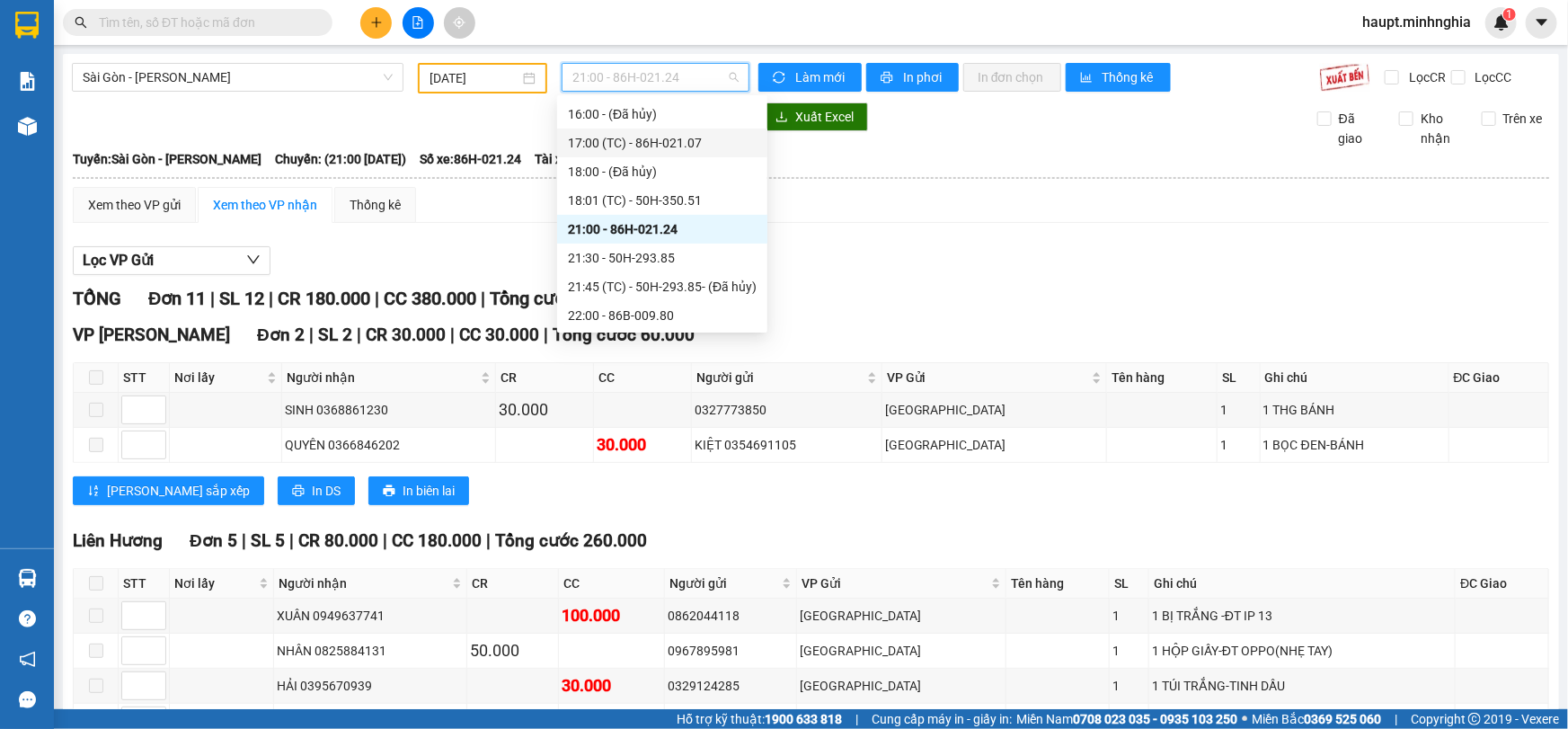
click at [736, 141] on div "17:00 (TC) - 86H-021.07" at bounding box center [662, 143] width 189 height 20
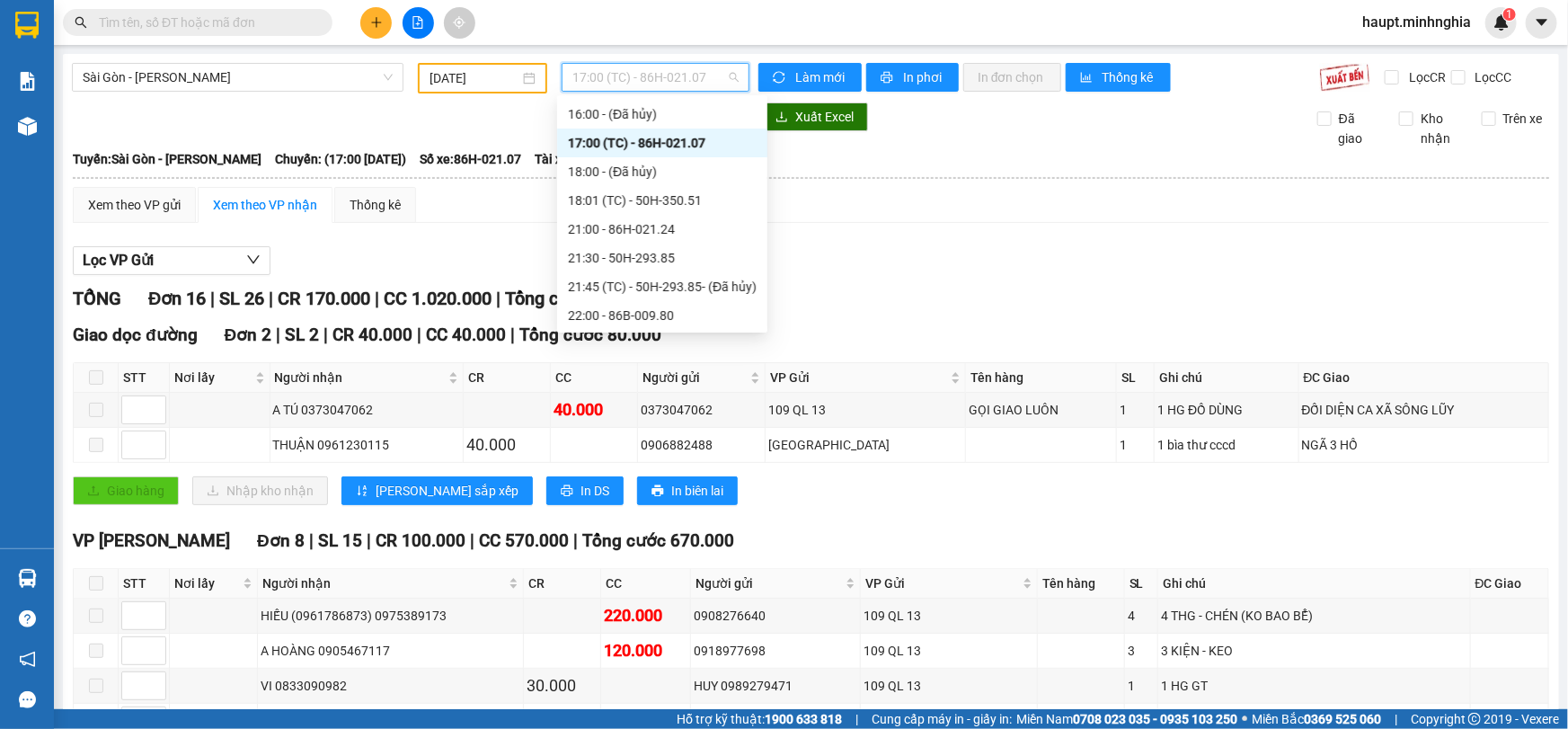
click at [682, 72] on span "17:00 (TC) - 86H-021.07" at bounding box center [655, 77] width 166 height 27
click at [711, 202] on div "18:01 (TC) - 50H-350.51" at bounding box center [662, 201] width 189 height 20
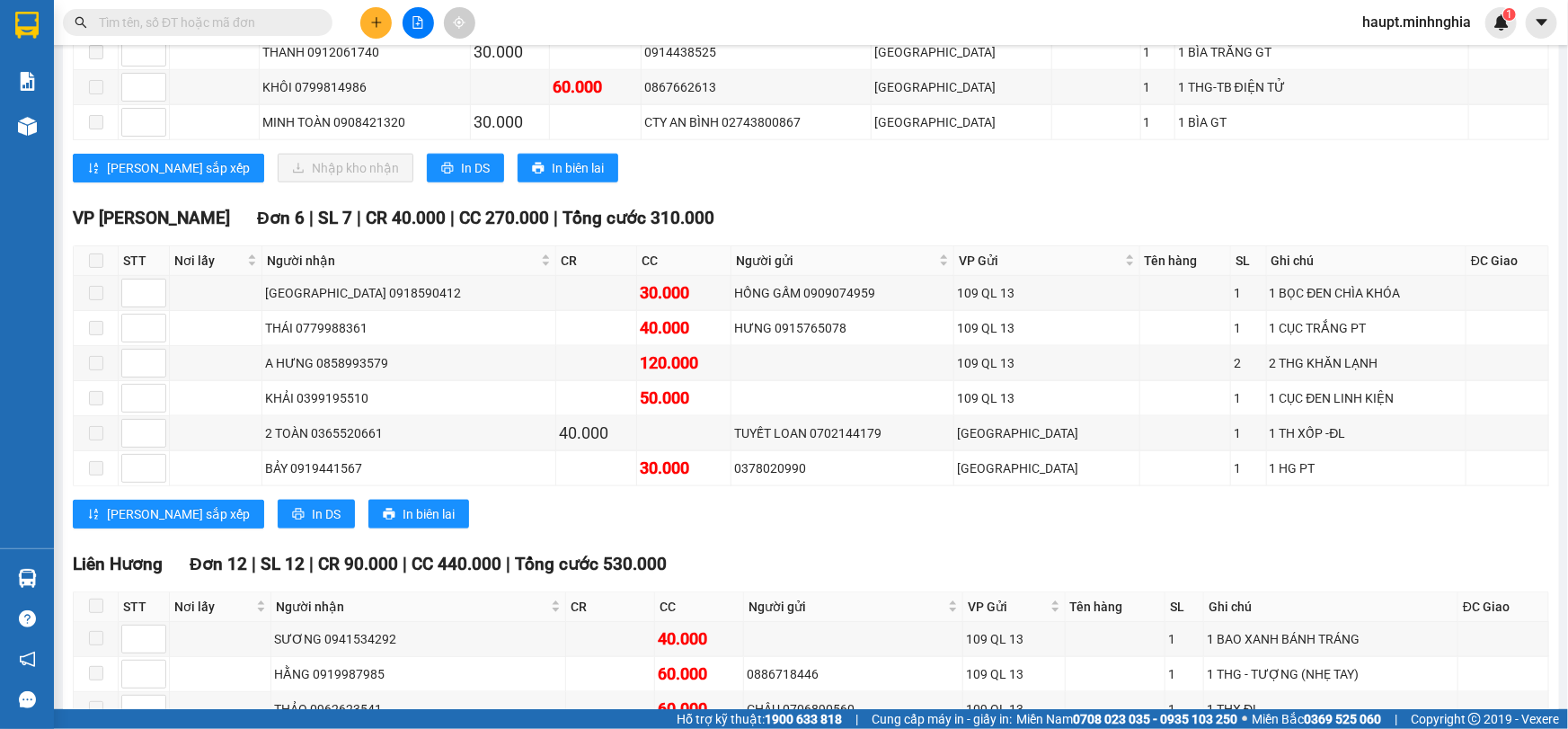
scroll to position [571, 0]
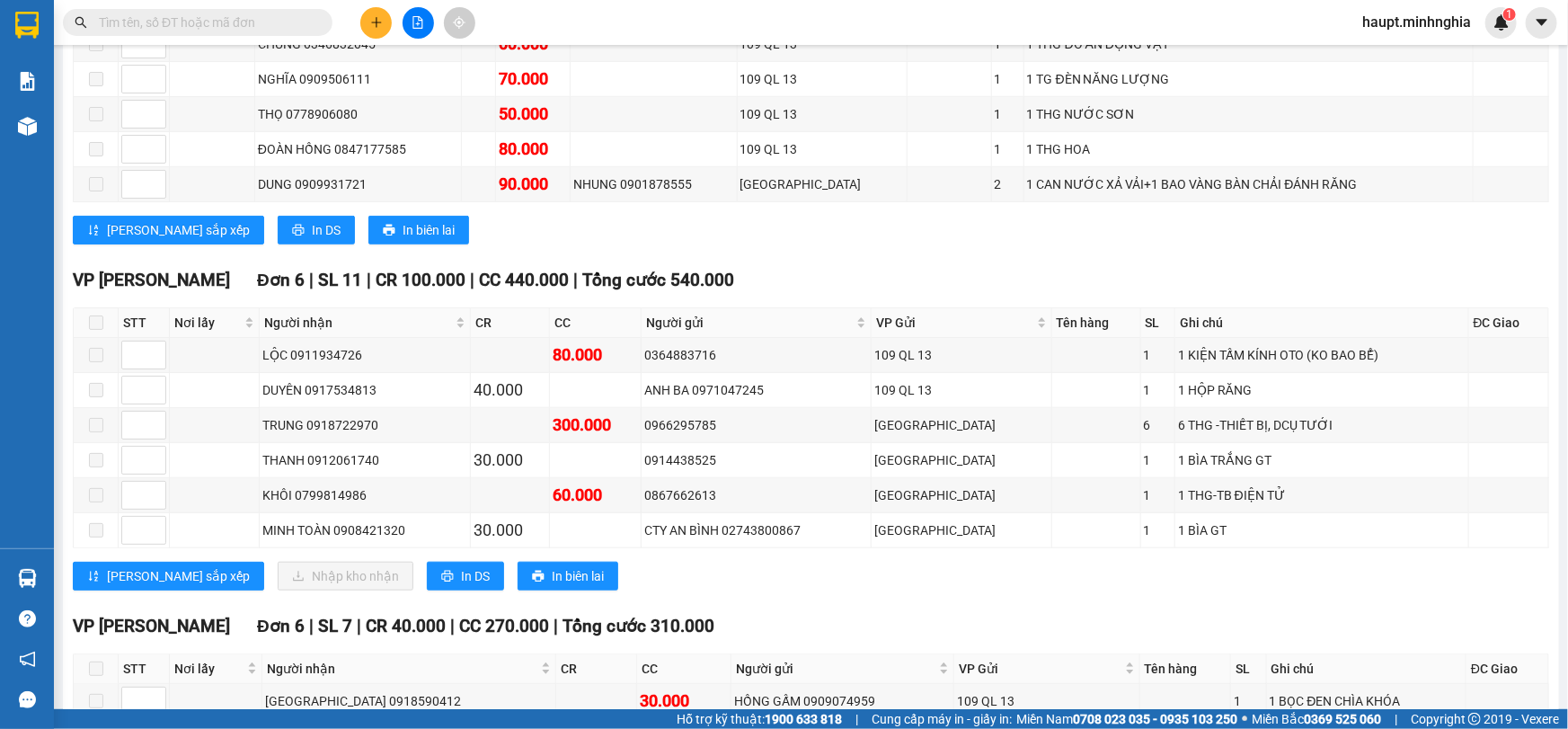
drag, startPoint x: 522, startPoint y: 377, endPoint x: 799, endPoint y: 215, distance: 320.9
click at [799, 216] on div "[PERSON_NAME] sắp xếp In DS In biên lai" at bounding box center [811, 230] width 1476 height 29
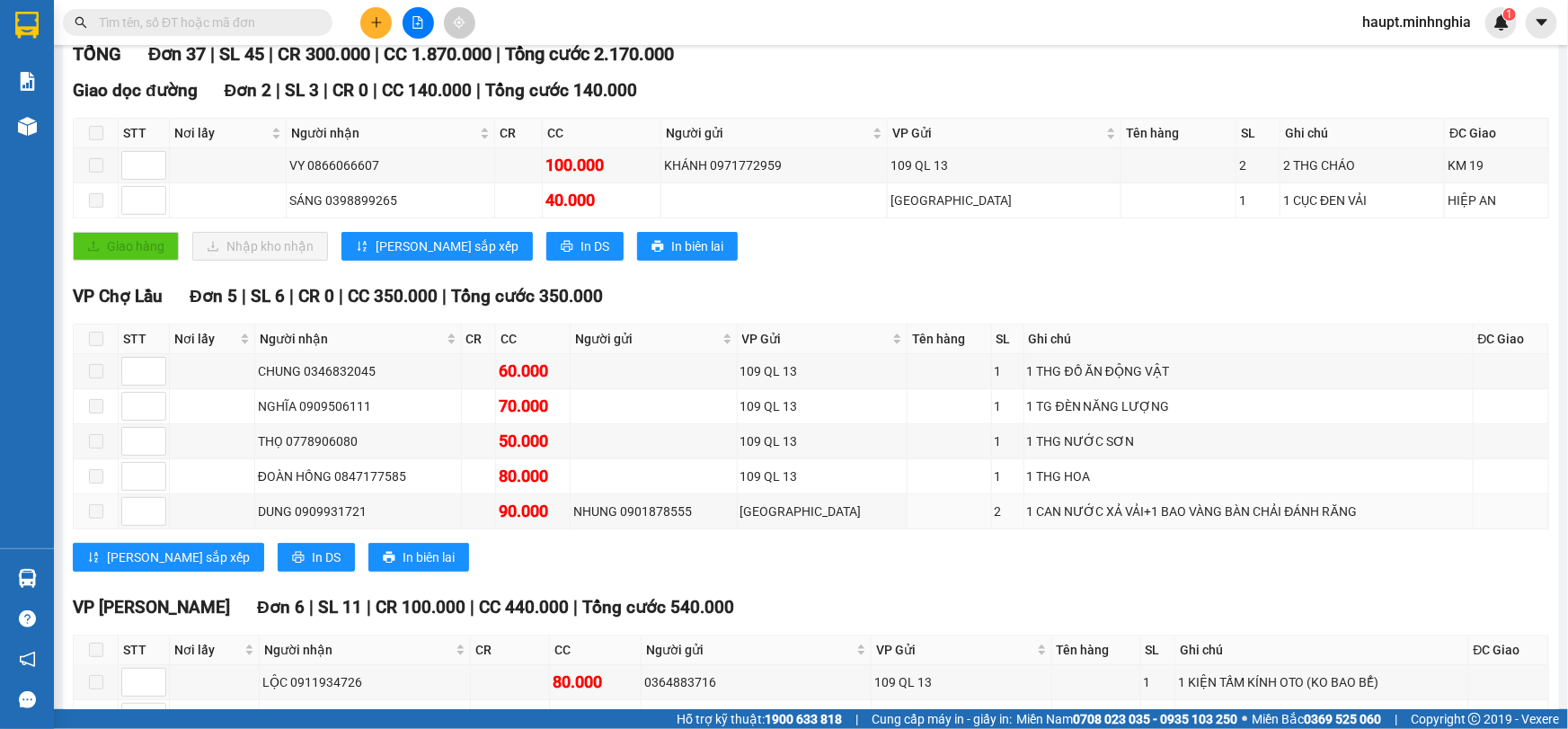
scroll to position [0, 0]
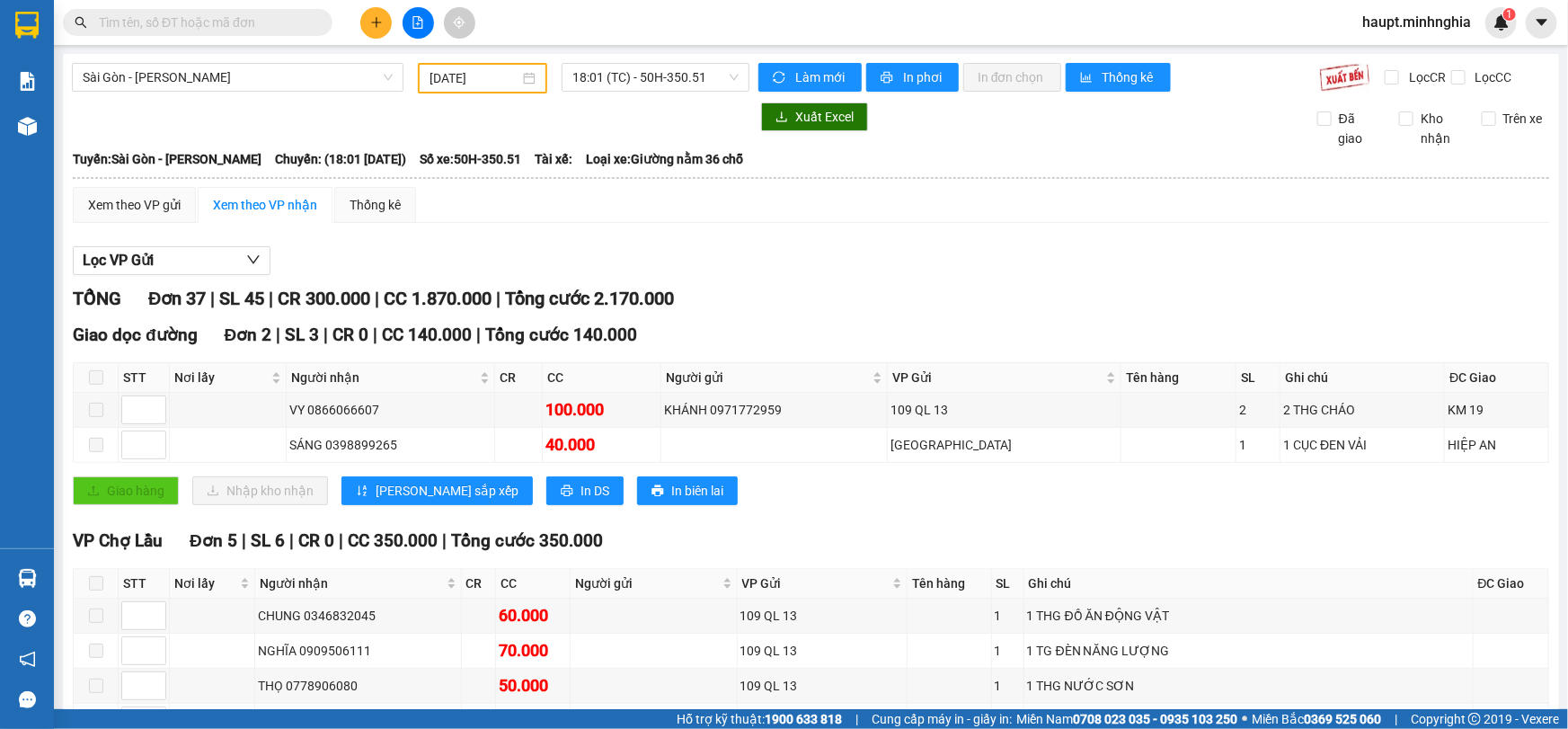
click at [238, 17] on input "text" at bounding box center [205, 23] width 212 height 20
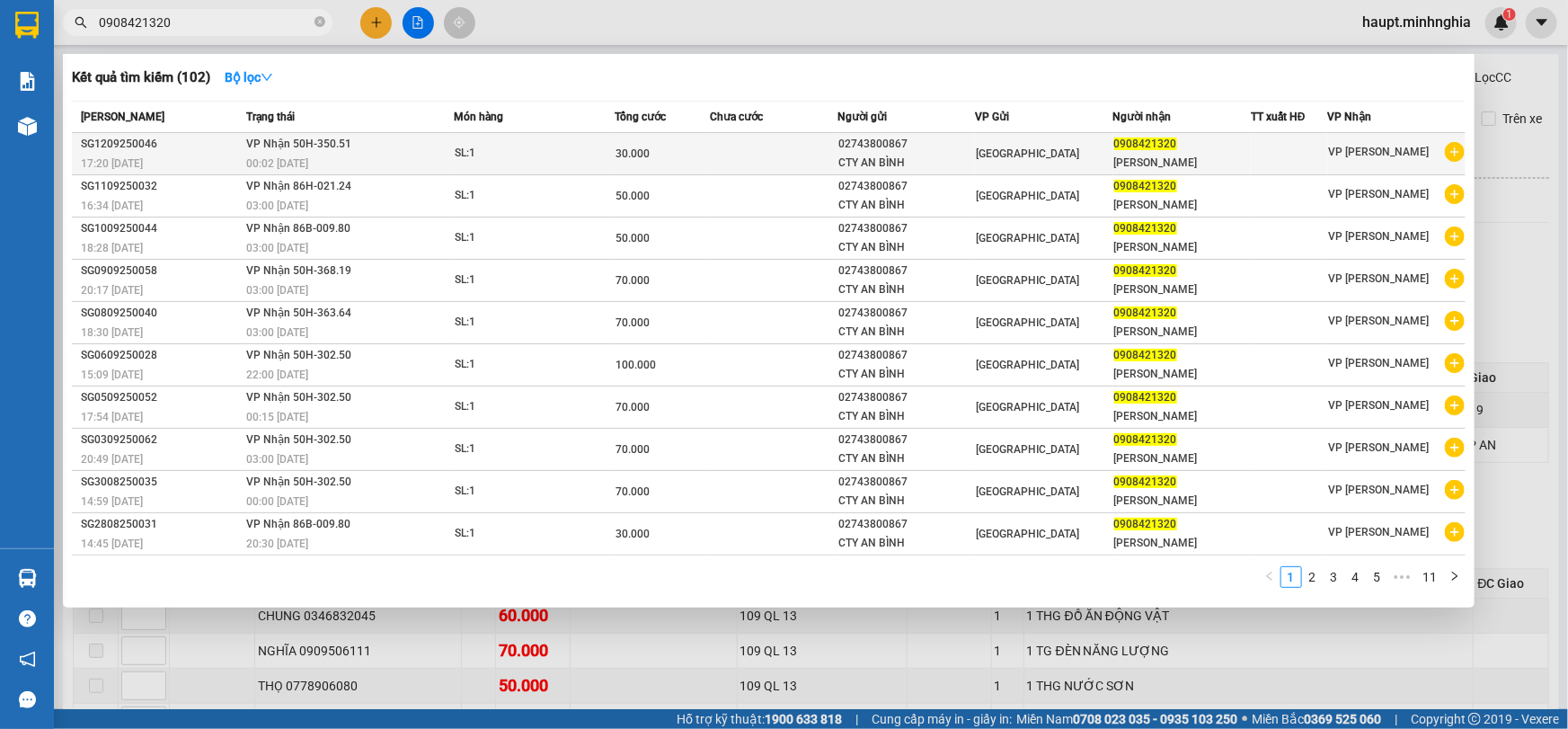
type input "0908421320"
click at [777, 154] on td at bounding box center [774, 154] width 128 height 42
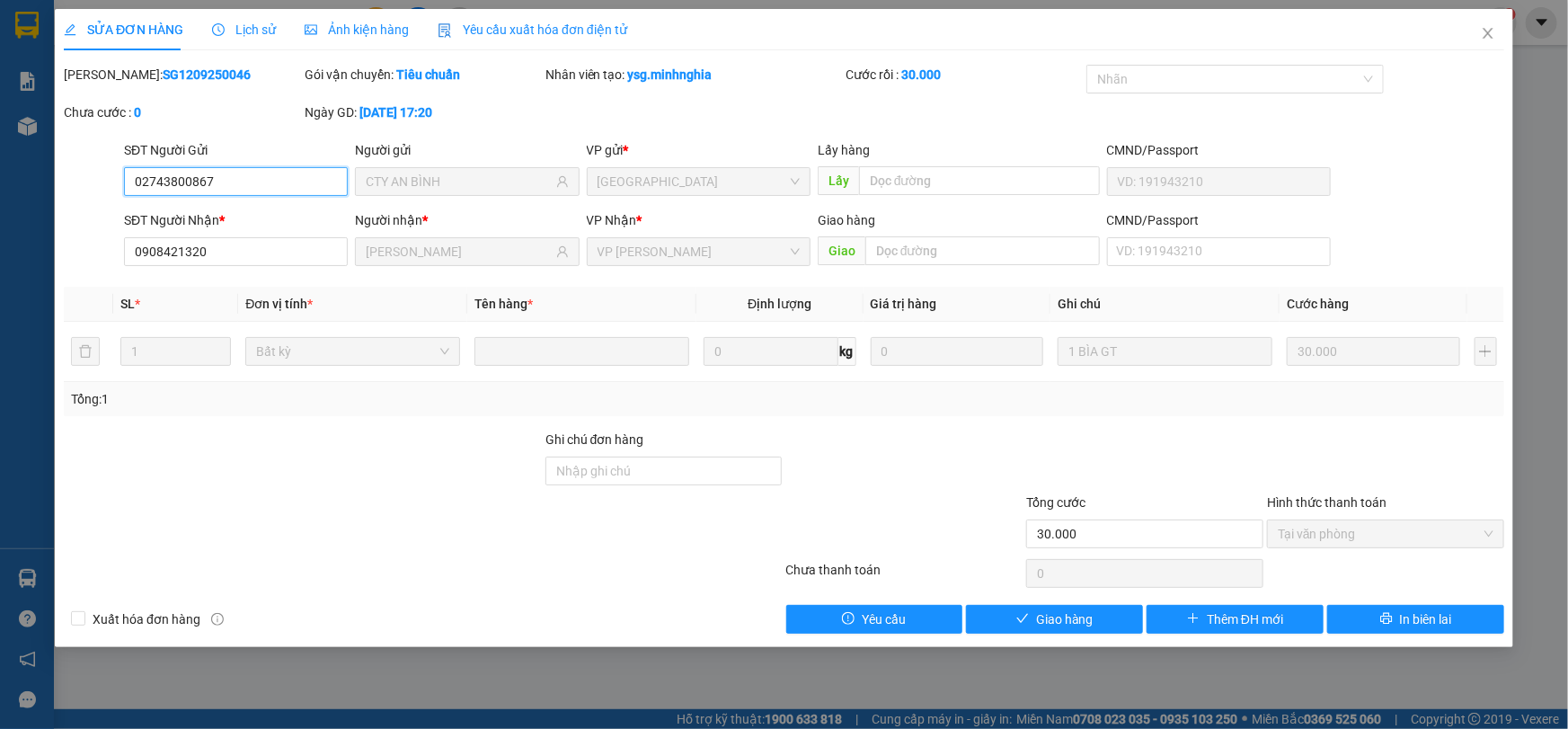
type input "02743800867"
type input "CTY AN BÌNH"
type input "0908421320"
type input "[PERSON_NAME]"
type input "30.000"
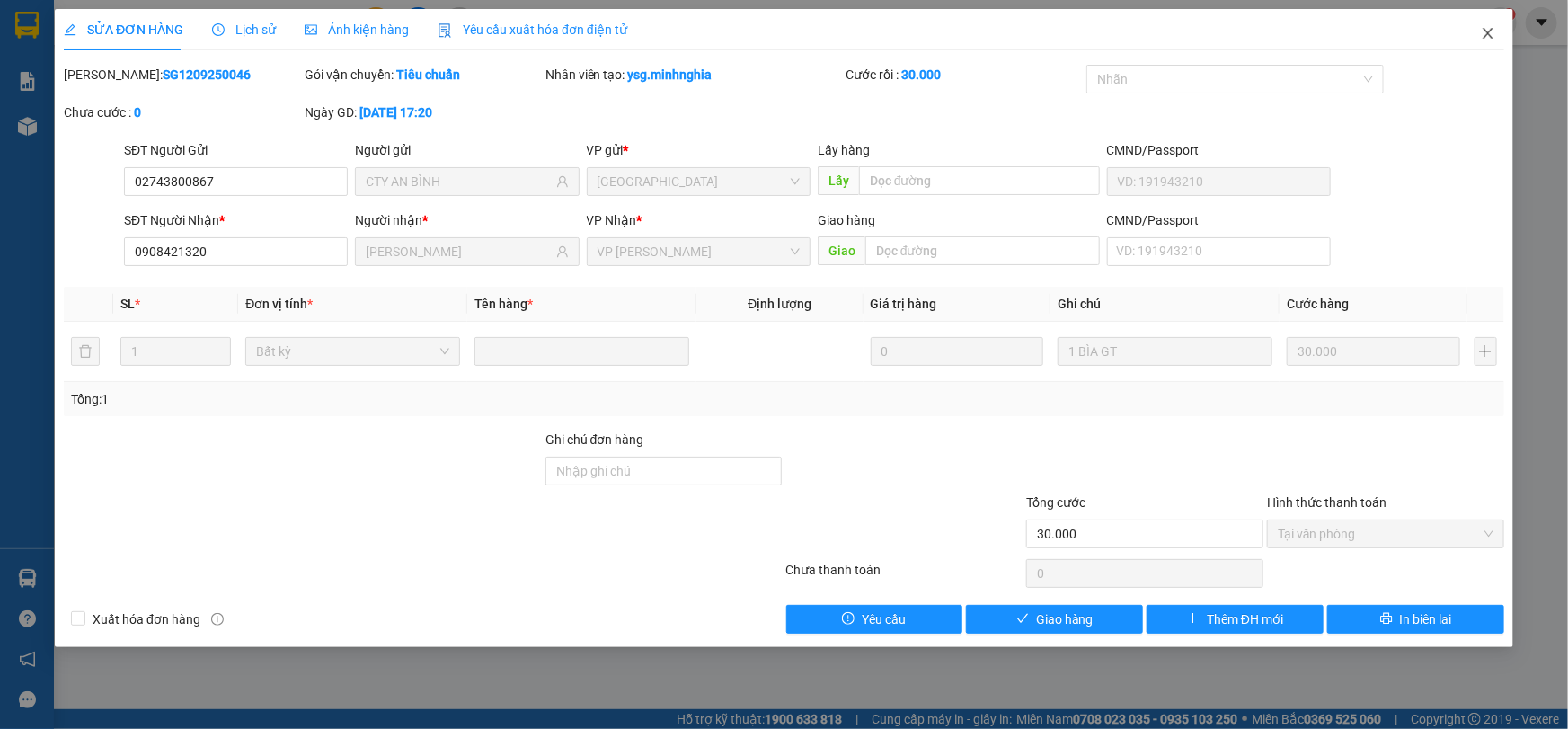
click at [1494, 40] on icon "close" at bounding box center [1488, 33] width 14 height 14
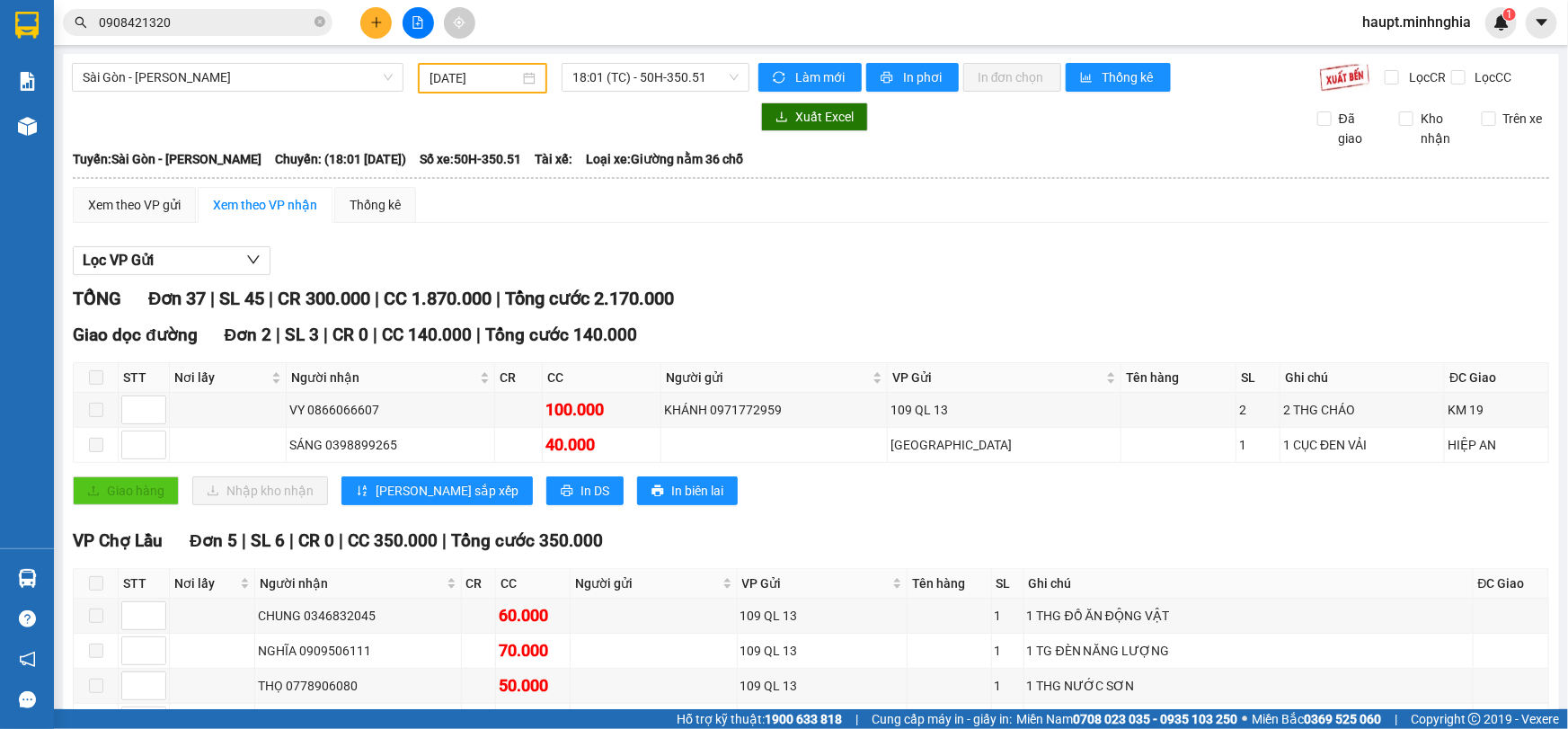
click at [1482, 29] on span "haupt.minhnghia" at bounding box center [1416, 22] width 138 height 22
click at [610, 85] on span "18:01 (TC) - 50H-350.51" at bounding box center [655, 77] width 166 height 27
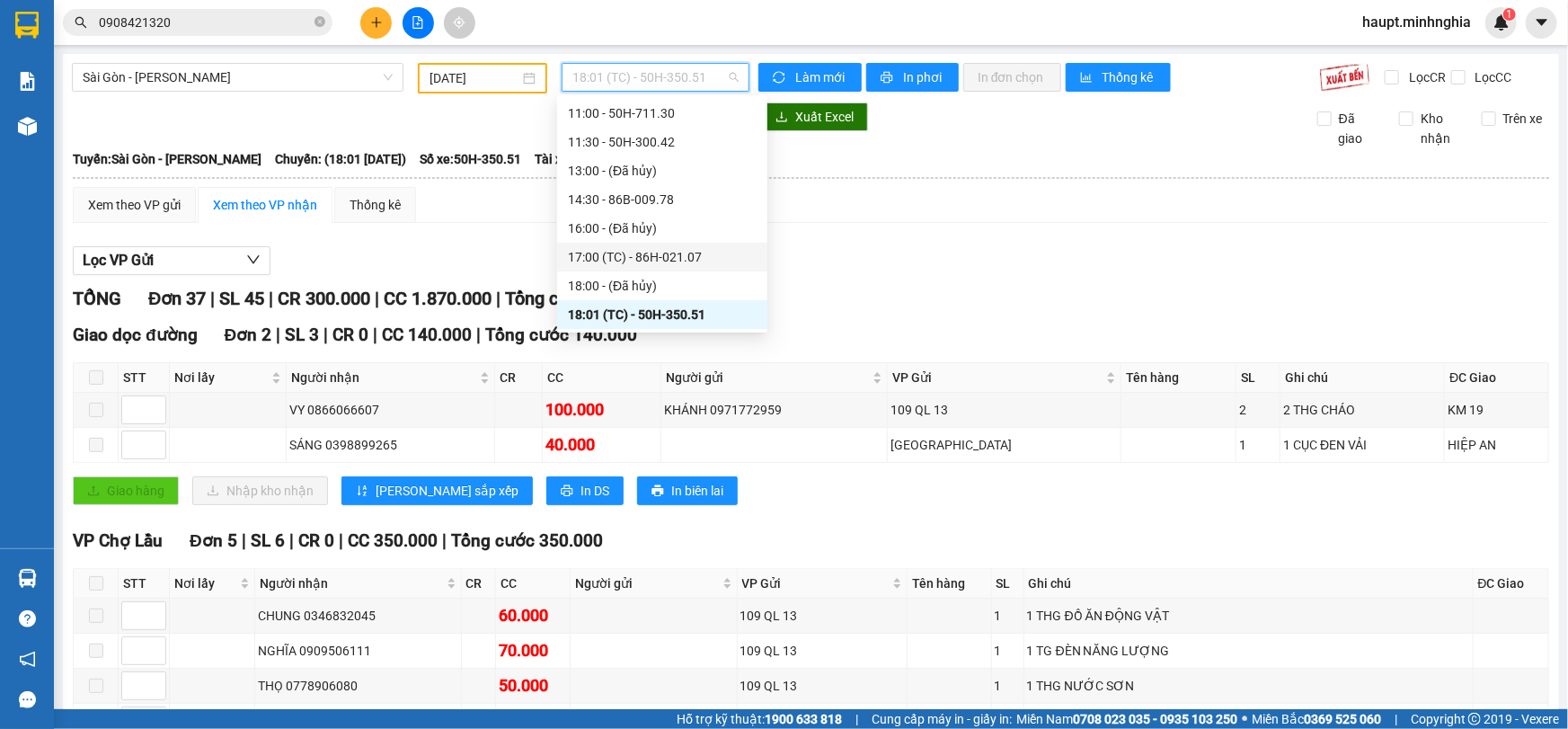
scroll to position [225, 0]
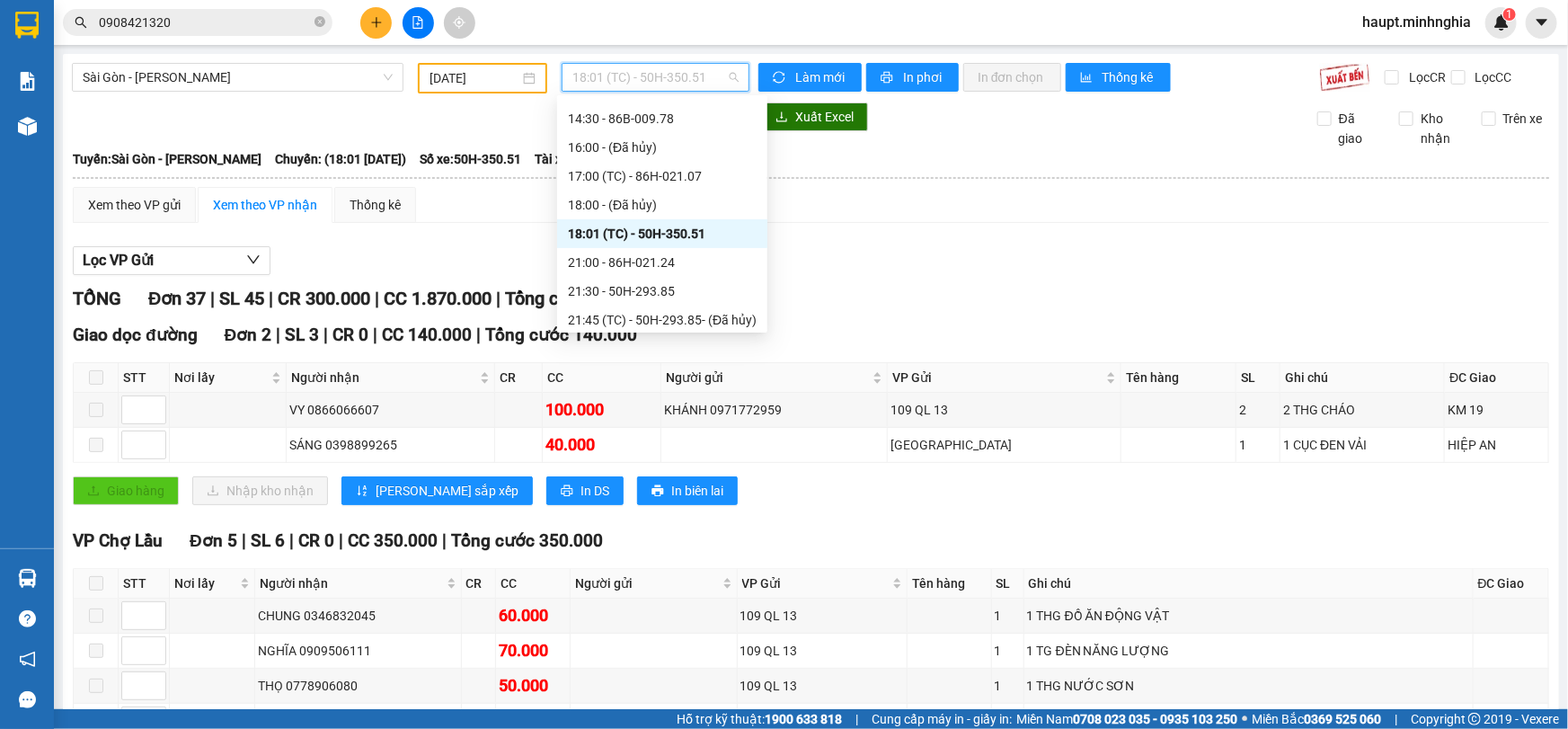
click at [683, 231] on div "18:01 (TC) - 50H-350.51" at bounding box center [662, 234] width 189 height 20
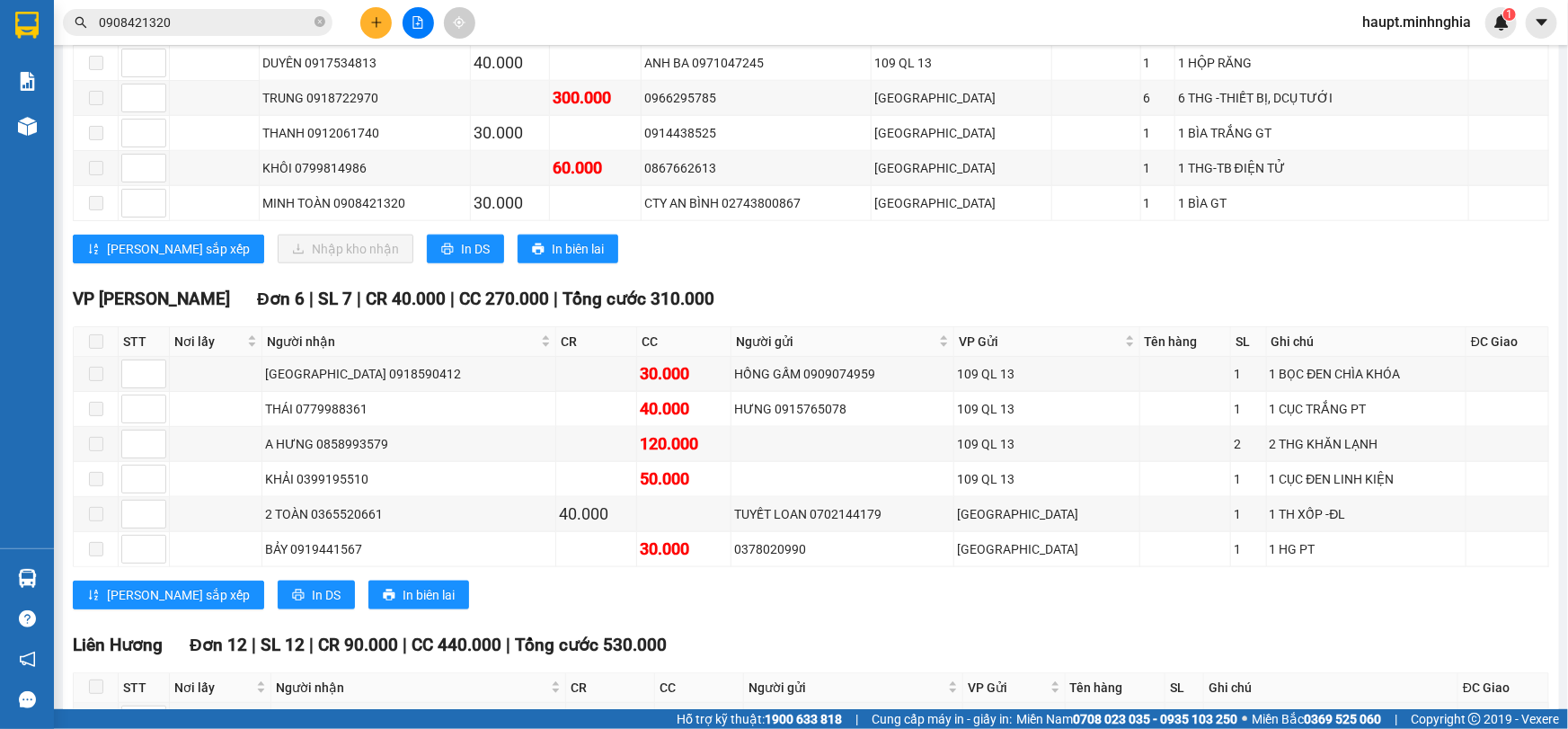
scroll to position [571, 0]
